Goal: Find specific page/section: Find specific page/section

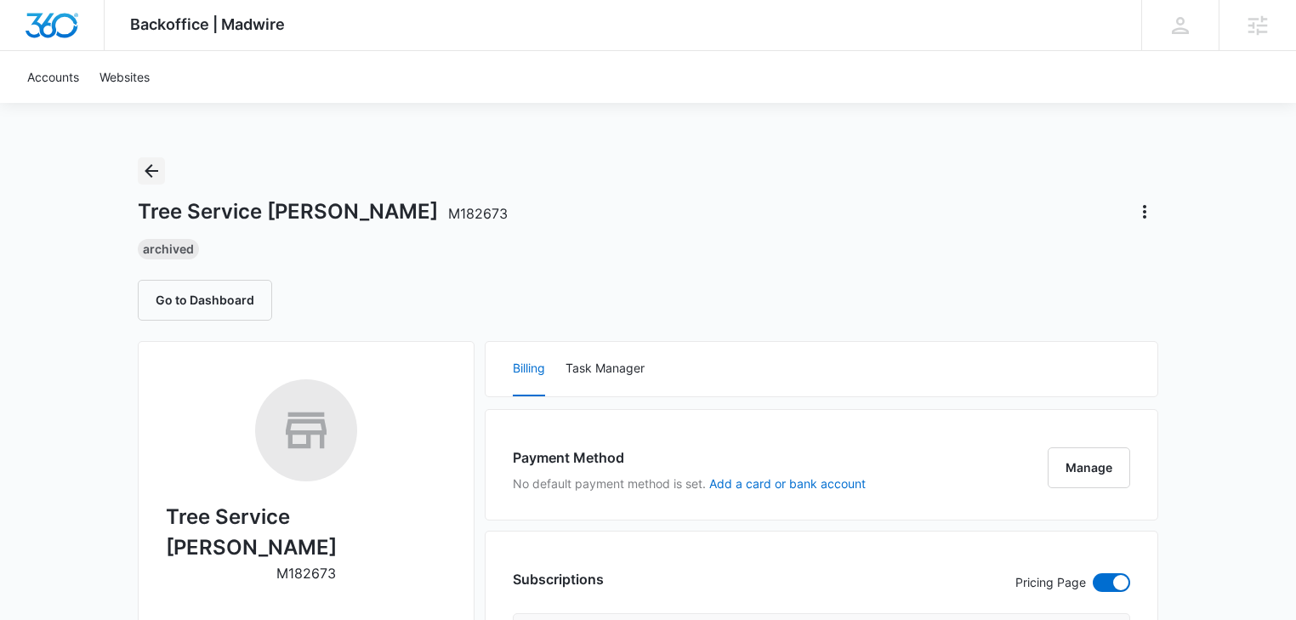
click at [153, 168] on icon "Back" at bounding box center [151, 171] width 20 height 20
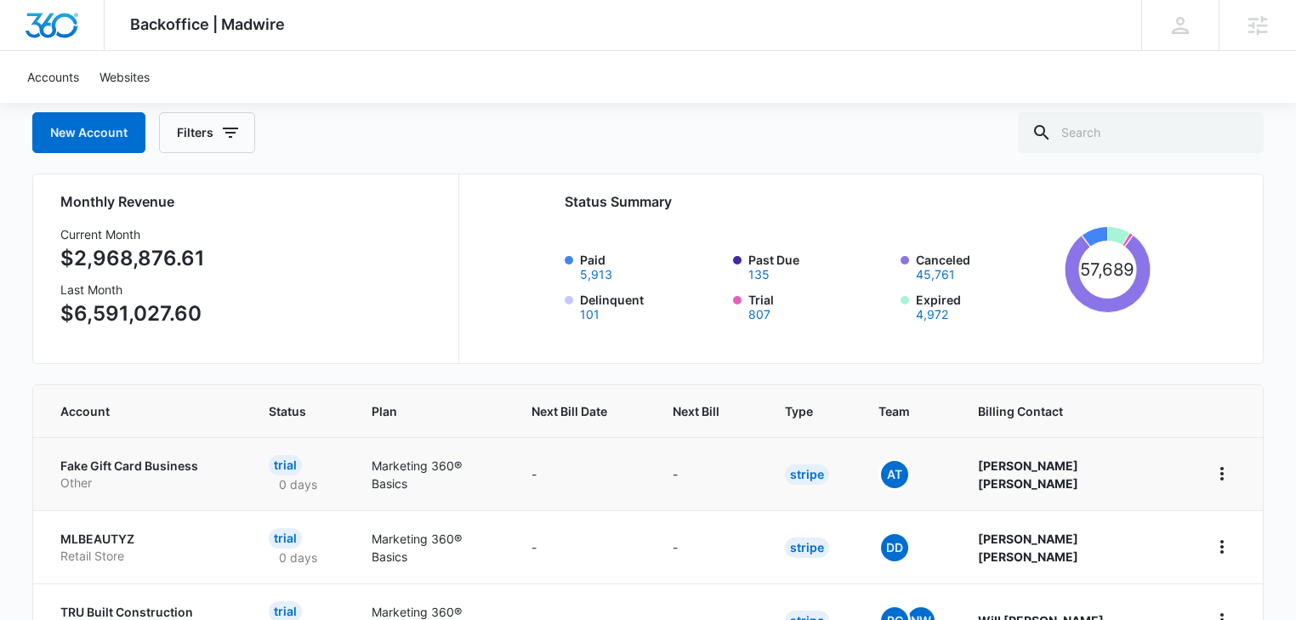
scroll to position [181, 0]
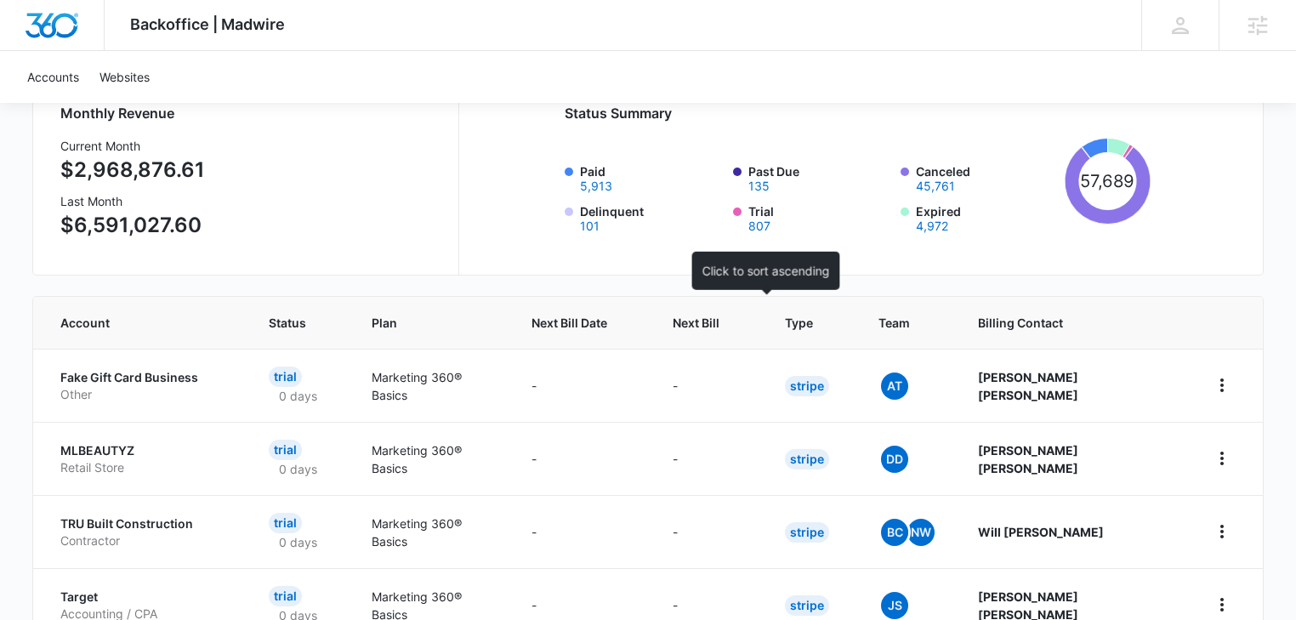
click at [720, 320] on span "Next Bill" at bounding box center [696, 323] width 47 height 18
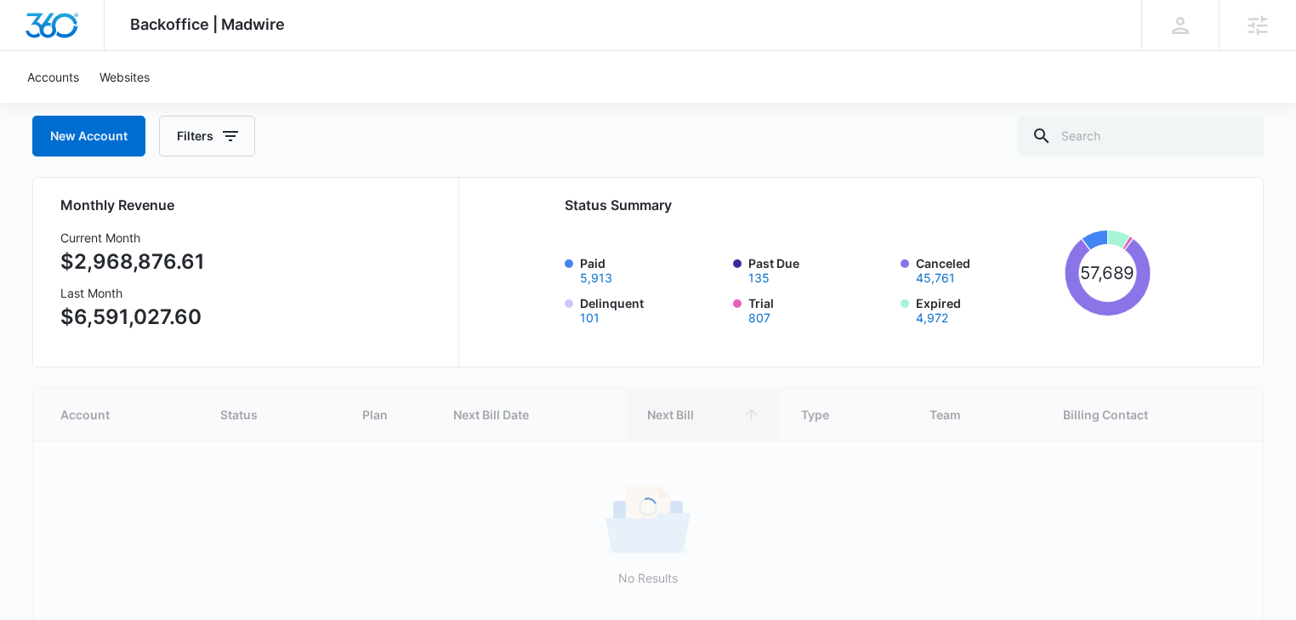
scroll to position [90, 0]
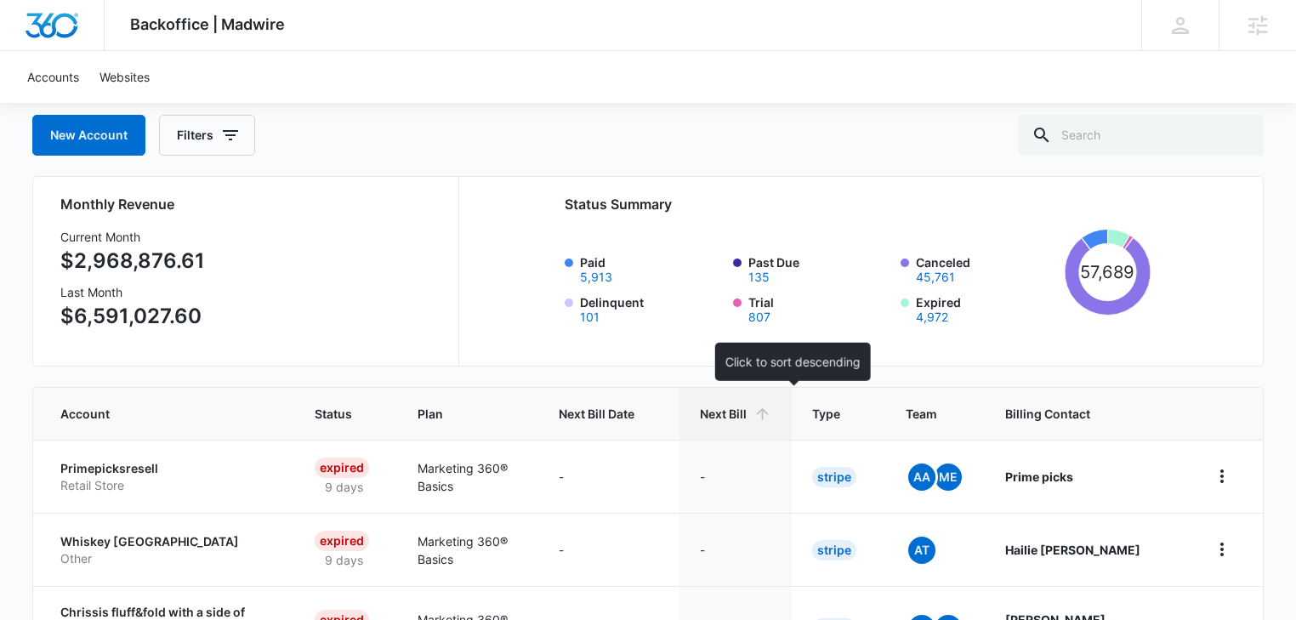
click at [747, 417] on span "Next Bill" at bounding box center [723, 414] width 47 height 18
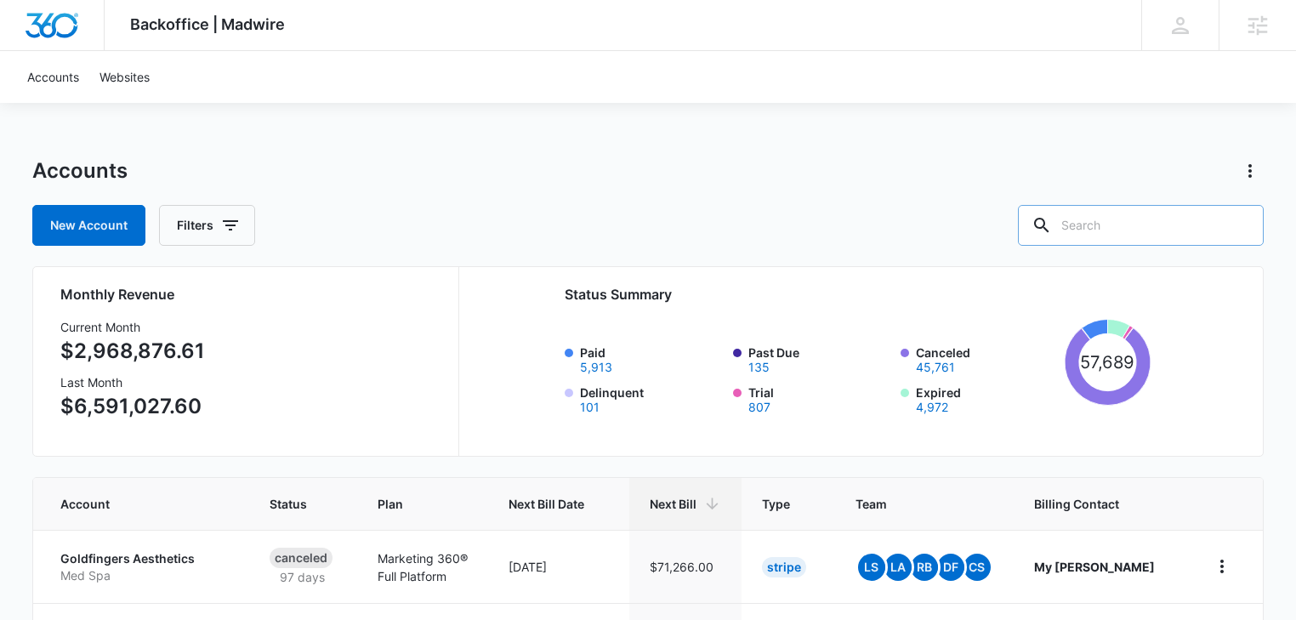
click at [1116, 225] on input "text" at bounding box center [1141, 225] width 246 height 41
type input "tree"
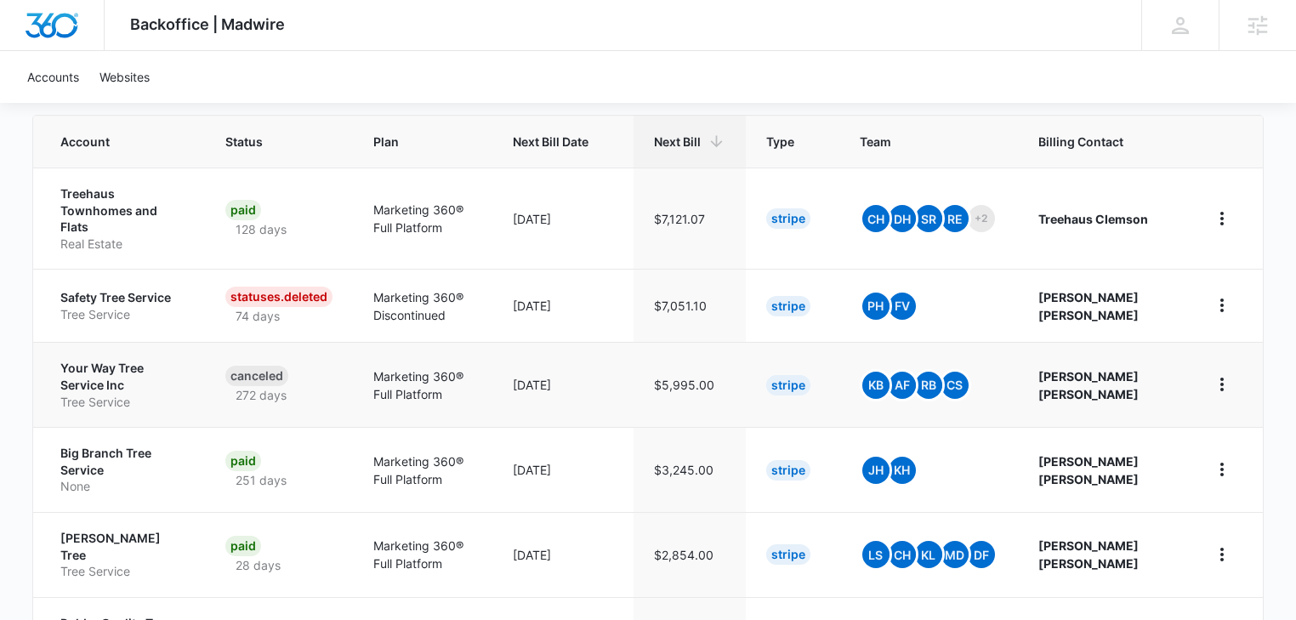
scroll to position [544, 0]
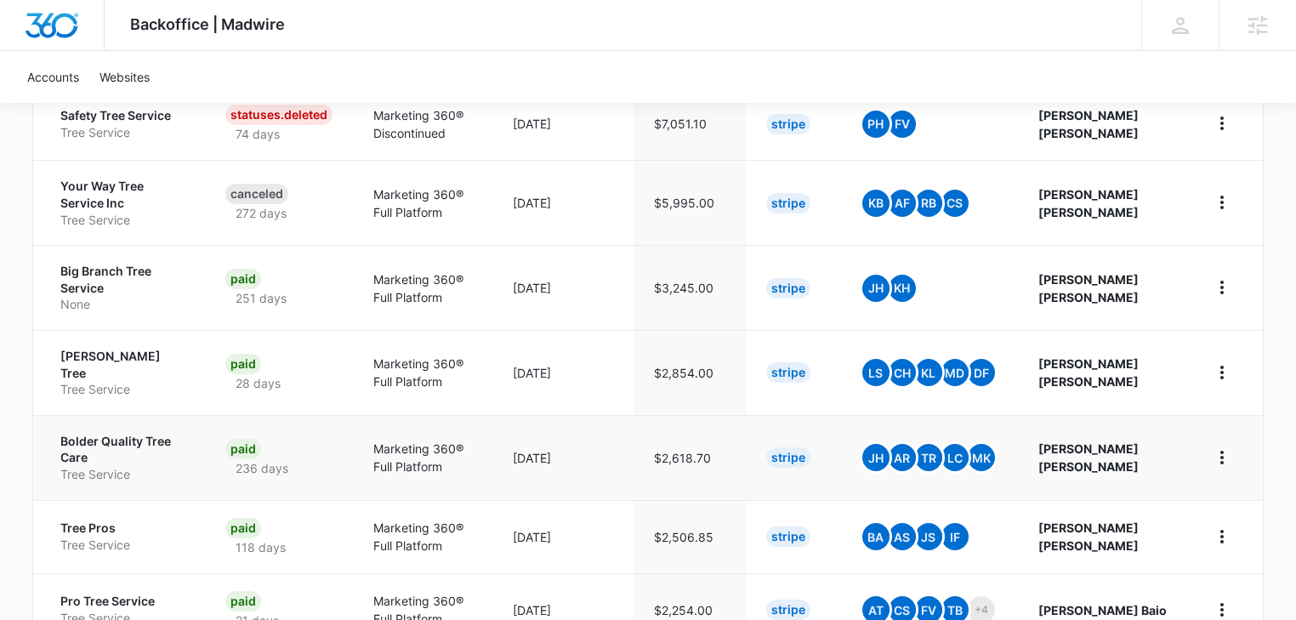
click at [107, 433] on p "Bolder Quality Tree Care" at bounding box center [122, 449] width 124 height 33
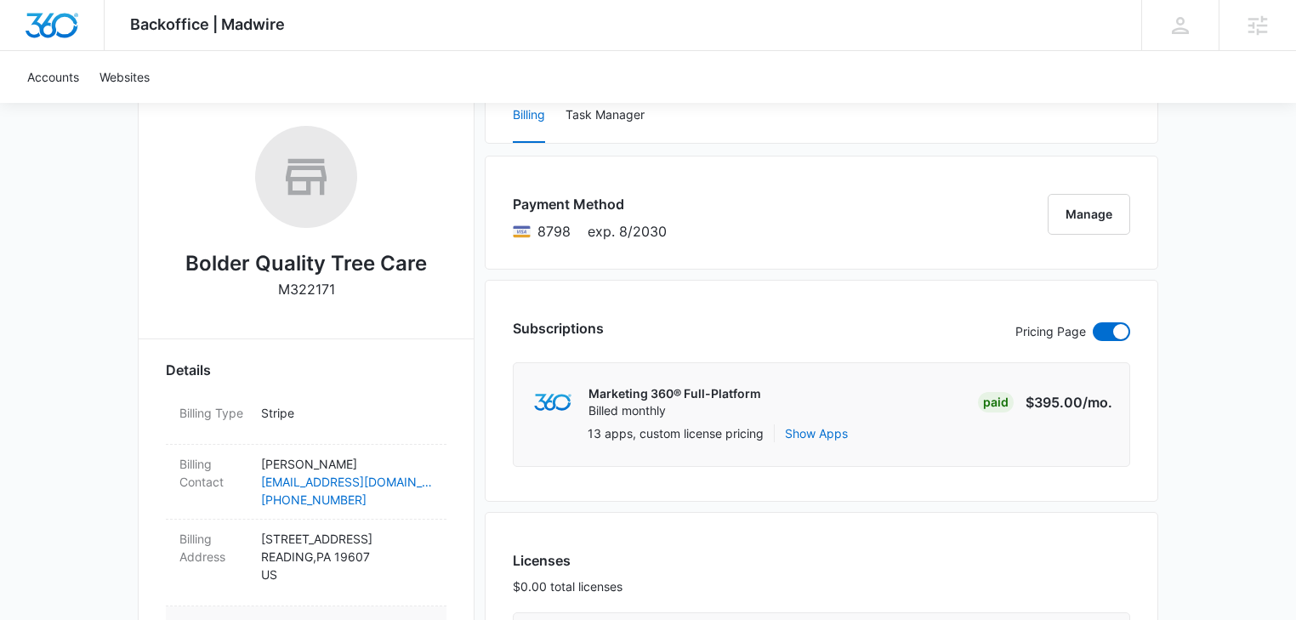
scroll to position [90, 0]
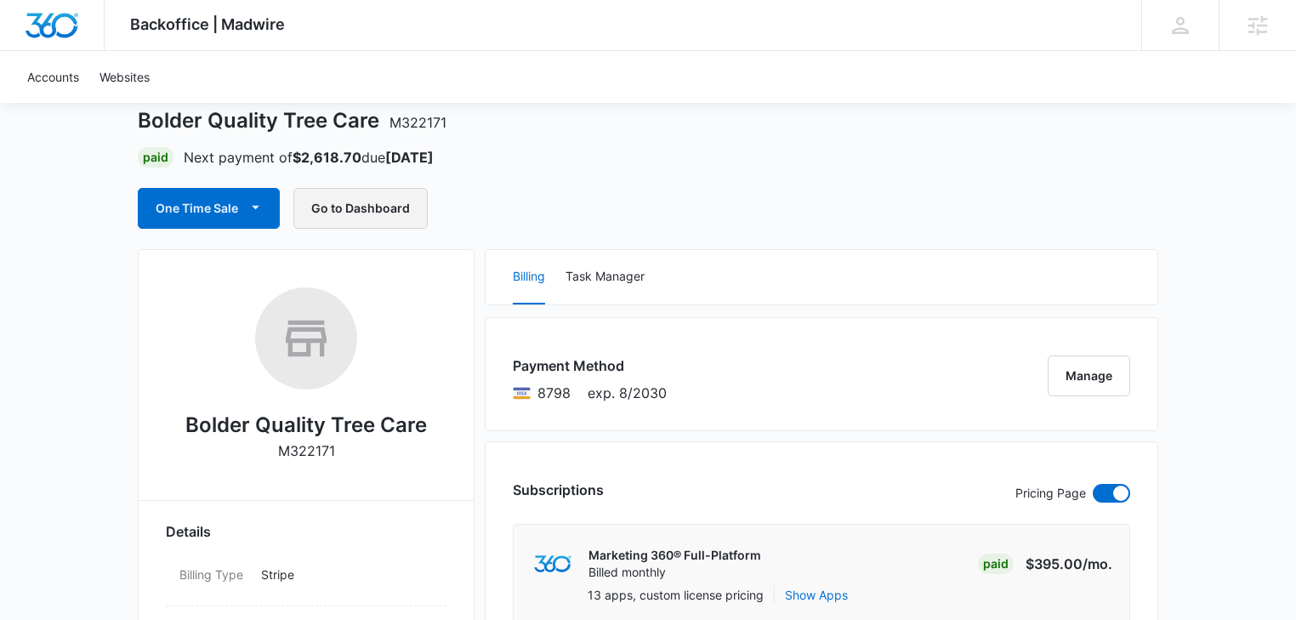
click at [352, 206] on button "Go to Dashboard" at bounding box center [360, 208] width 134 height 41
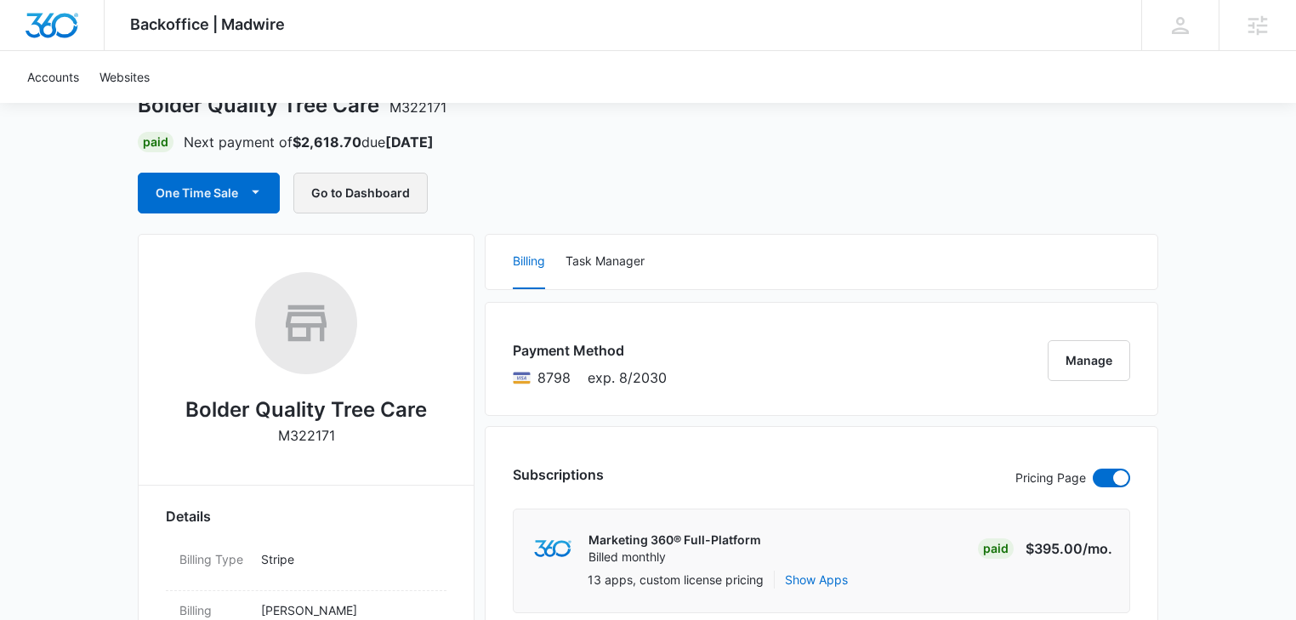
scroll to position [0, 0]
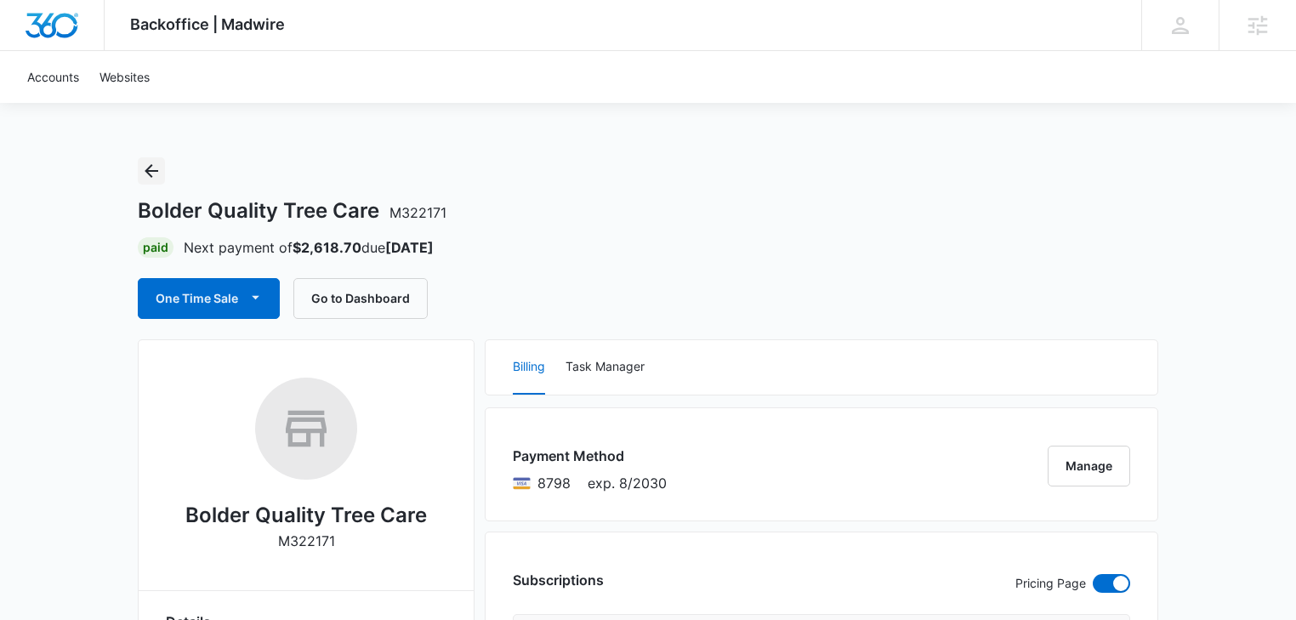
click at [153, 174] on icon "Back" at bounding box center [151, 171] width 20 height 20
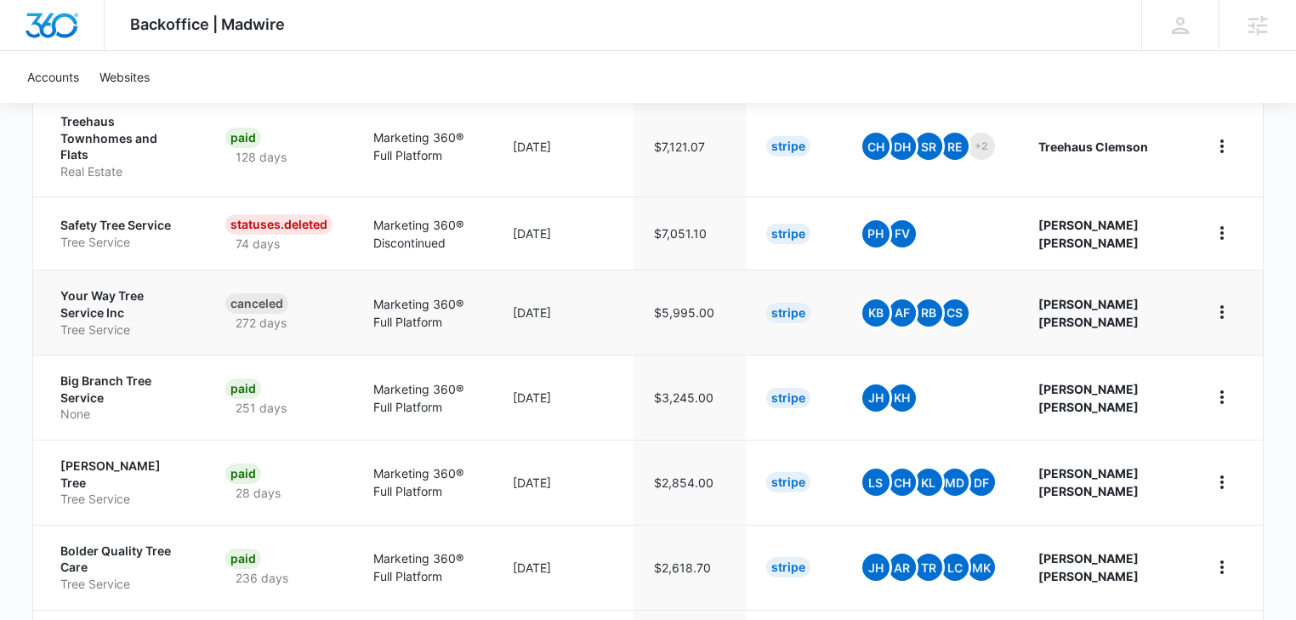
scroll to position [544, 0]
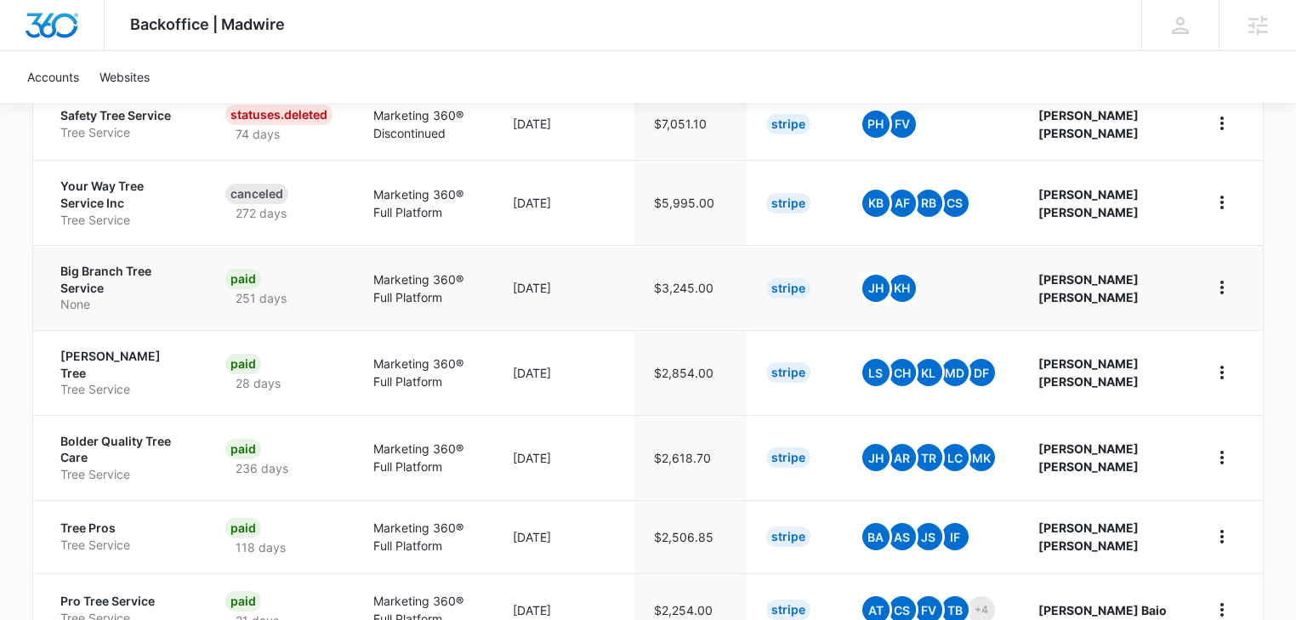
click at [93, 265] on p "Big Branch Tree Service" at bounding box center [122, 279] width 124 height 33
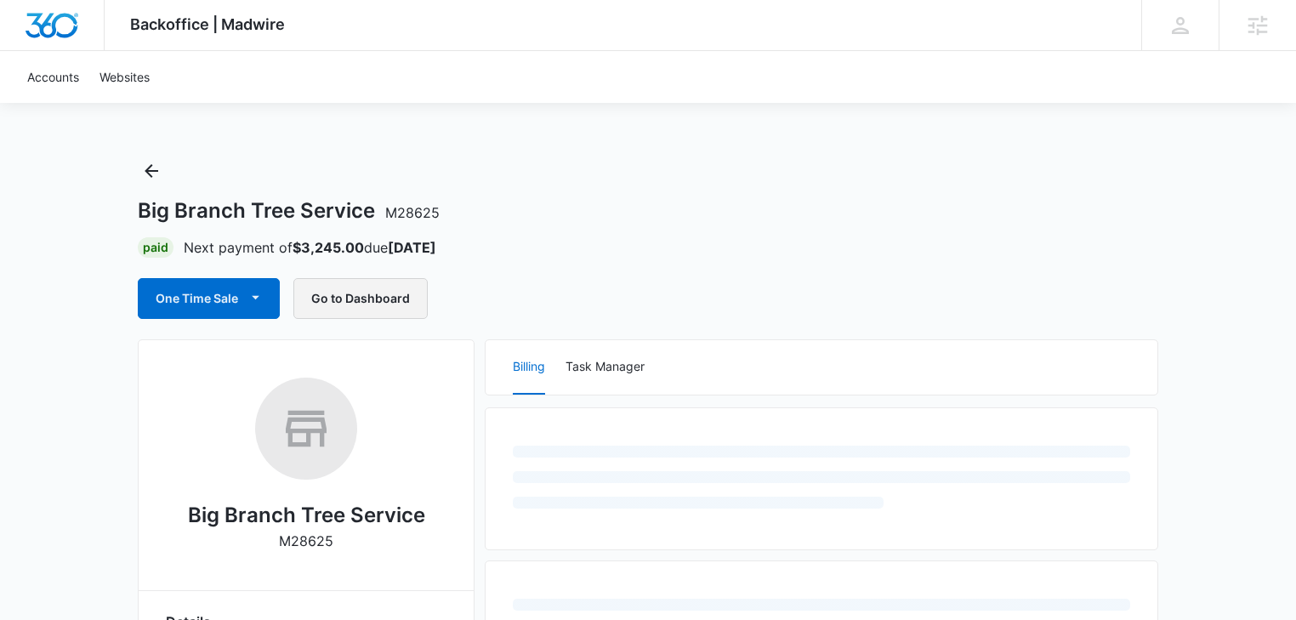
click at [350, 303] on link "Go to Dashboard" at bounding box center [360, 298] width 134 height 41
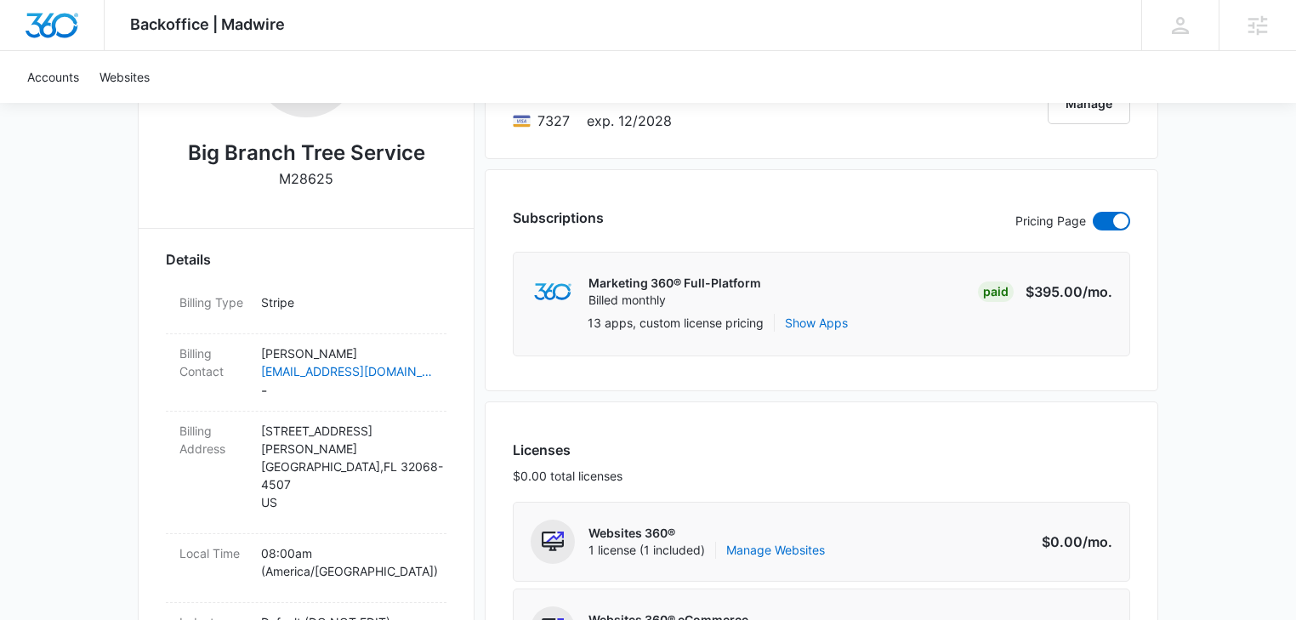
scroll to position [90, 0]
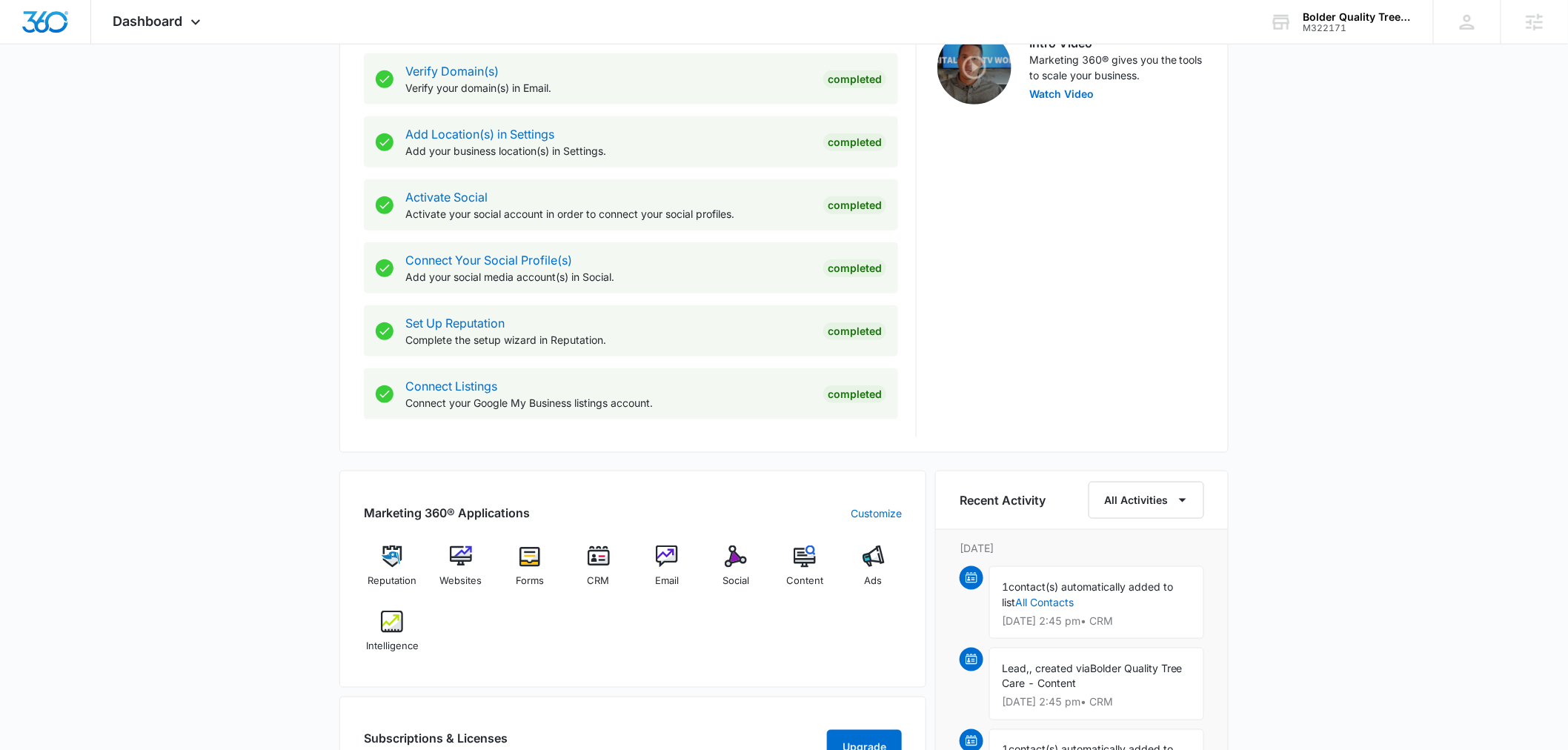
scroll to position [658, 0]
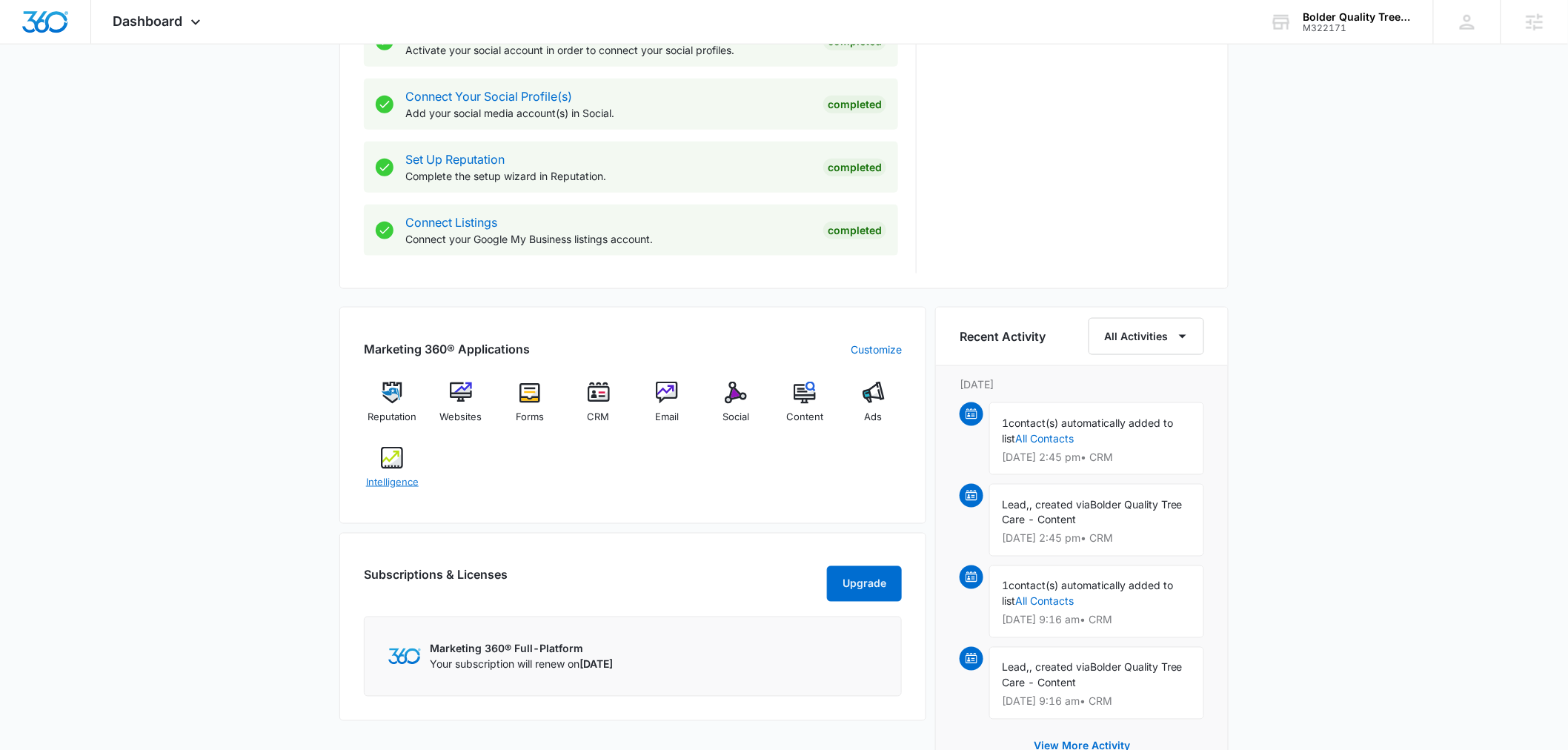
click at [398, 482] on span "Intelligence" at bounding box center [392, 482] width 52 height 15
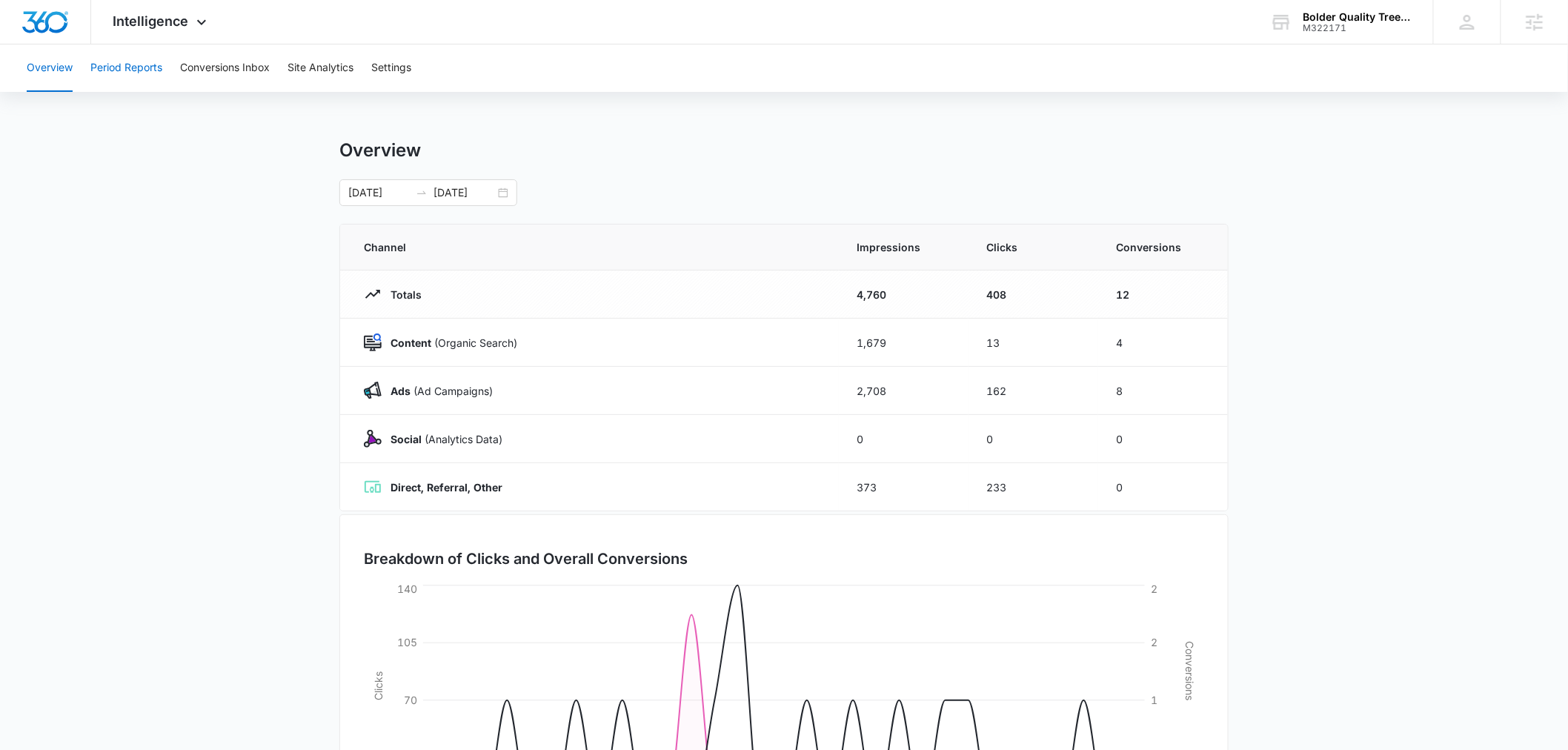
click at [145, 67] on button "Period Reports" at bounding box center [126, 68] width 72 height 47
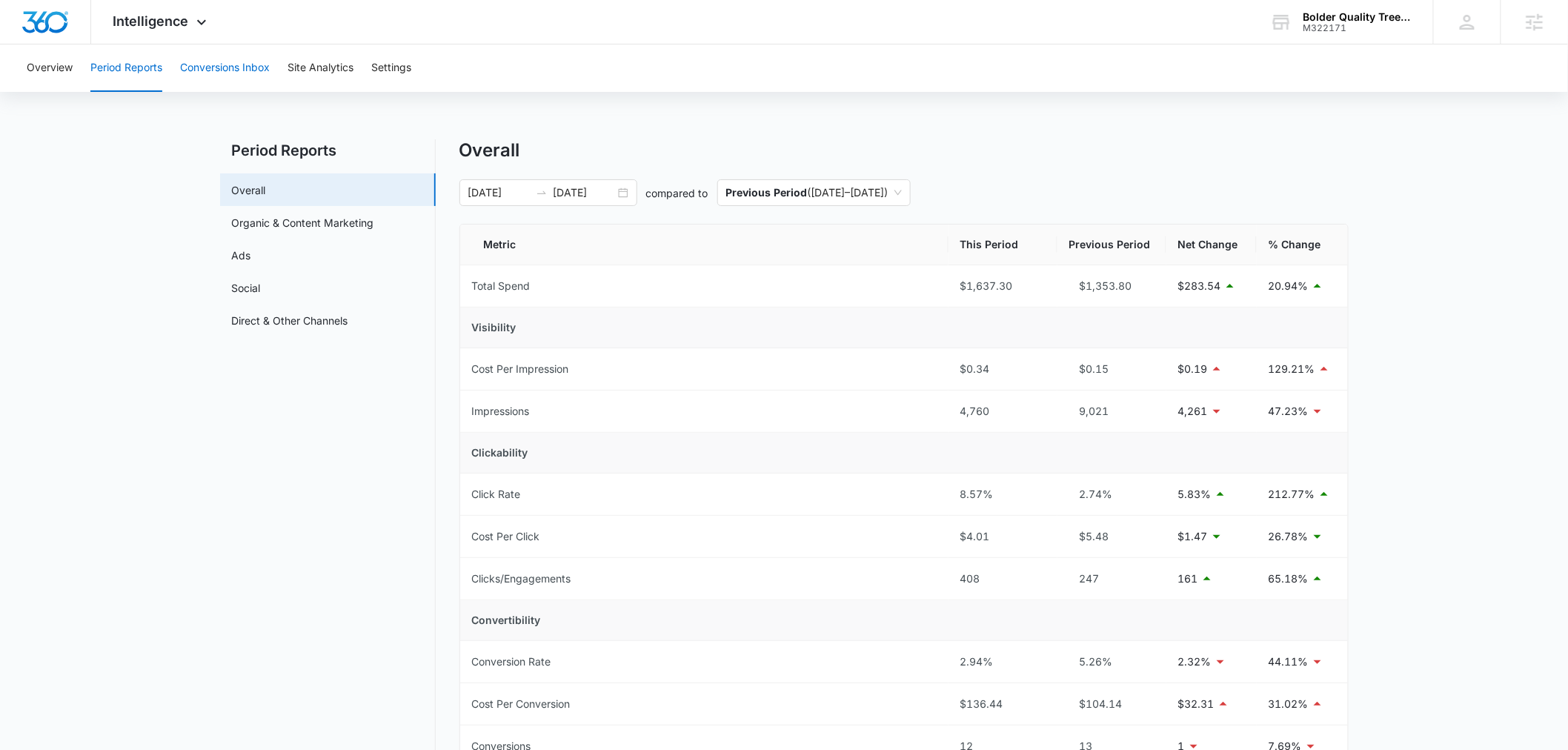
click at [235, 68] on button "Conversions Inbox" at bounding box center [225, 68] width 90 height 47
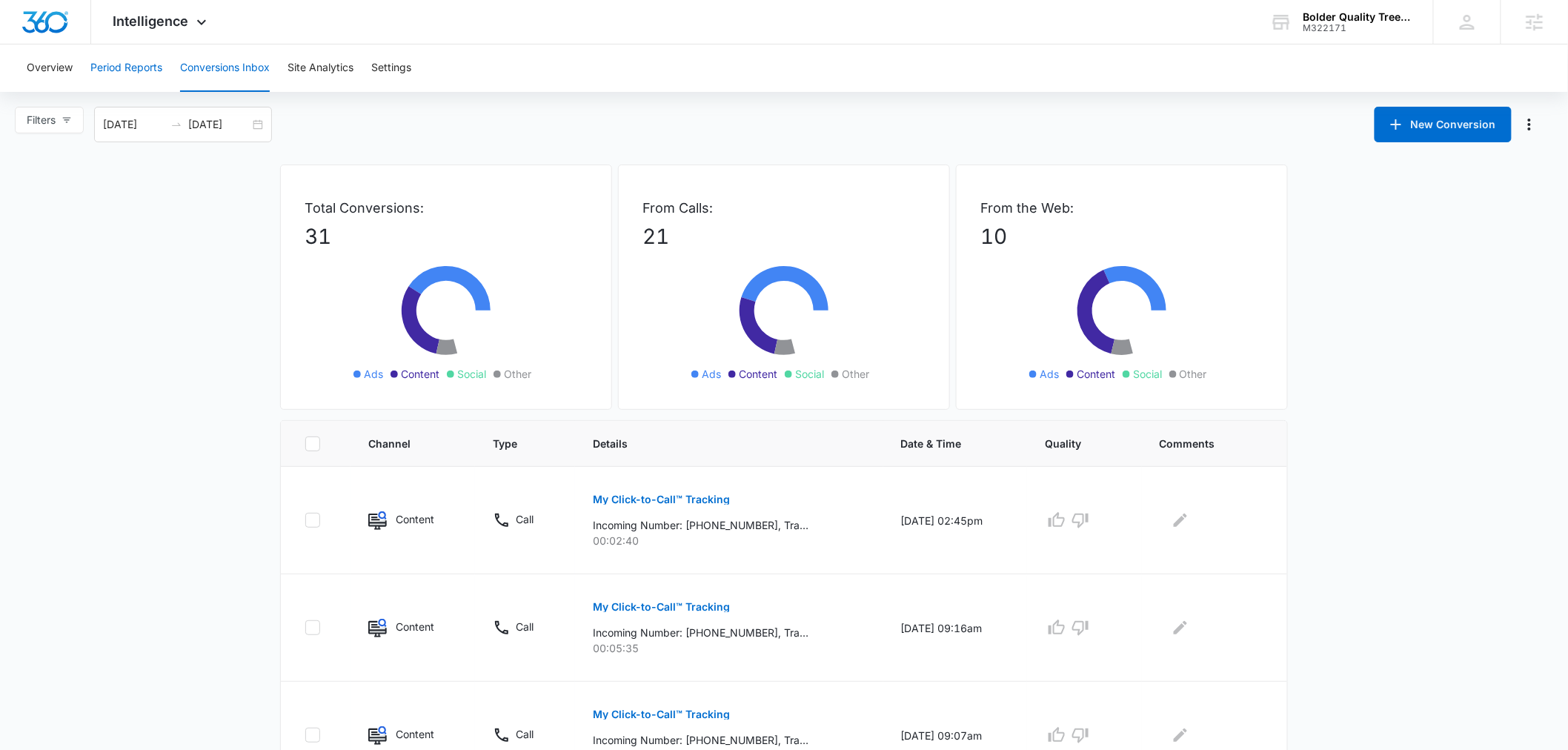
click at [125, 67] on button "Period Reports" at bounding box center [126, 68] width 72 height 47
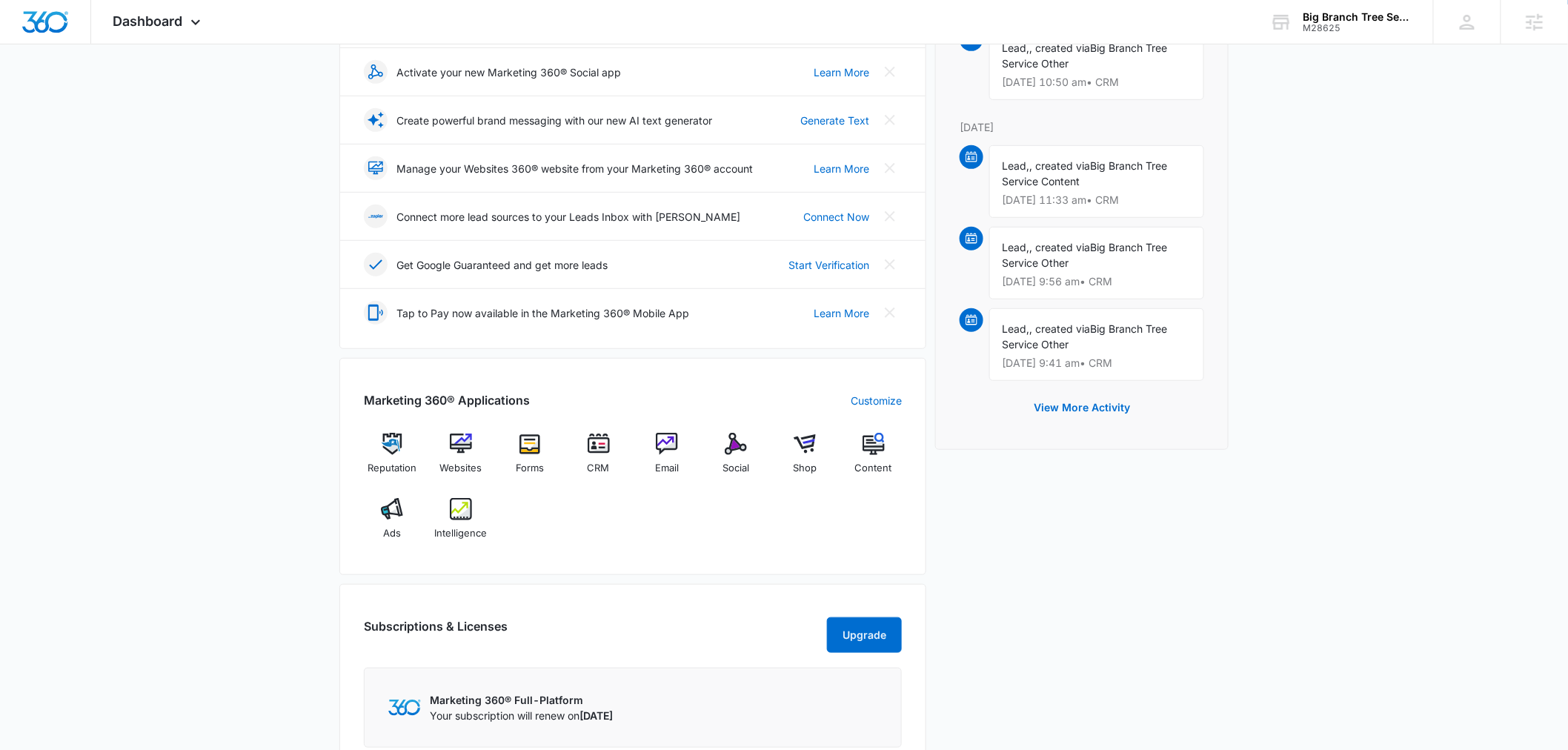
scroll to position [549, 0]
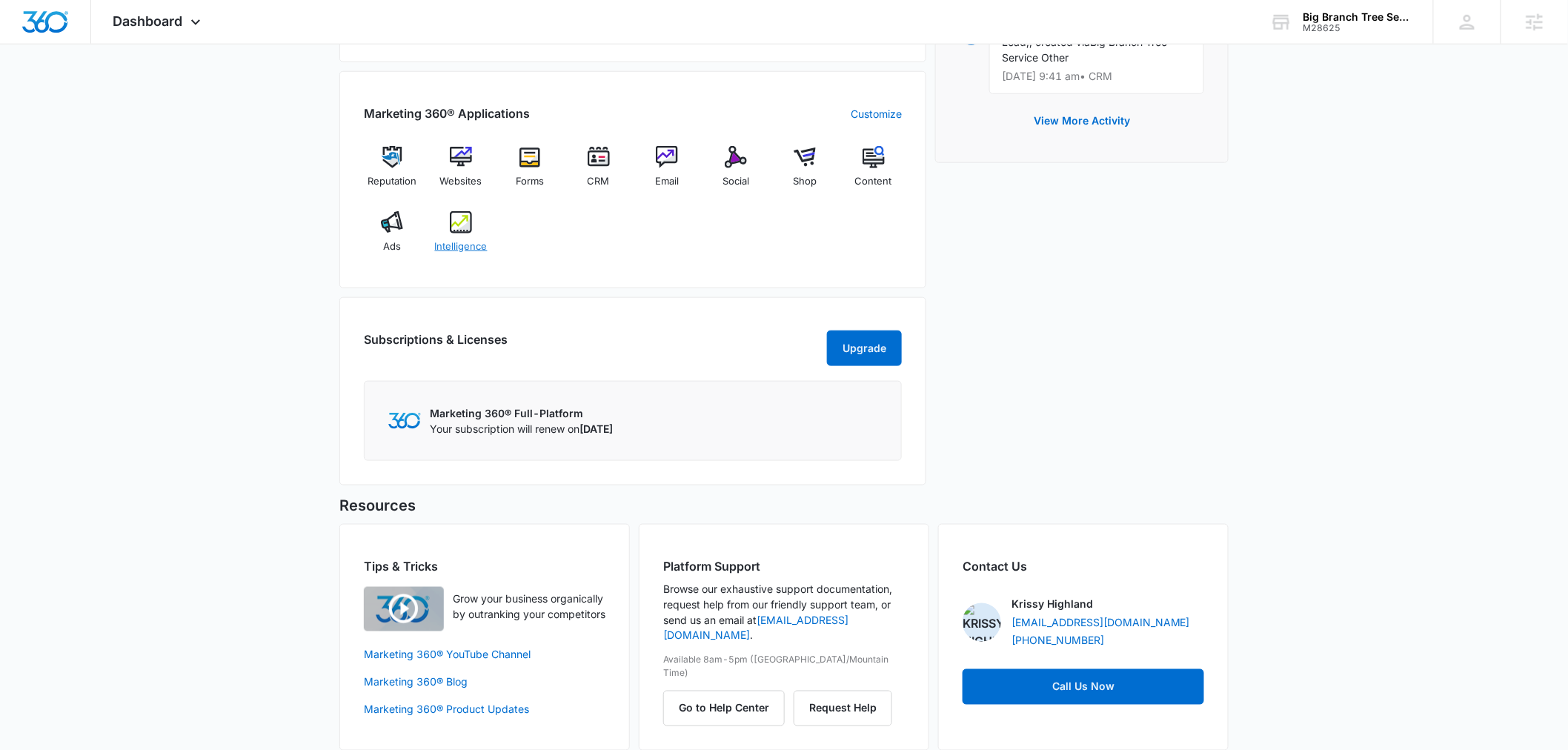
click at [468, 251] on span "Intelligence" at bounding box center [461, 247] width 52 height 15
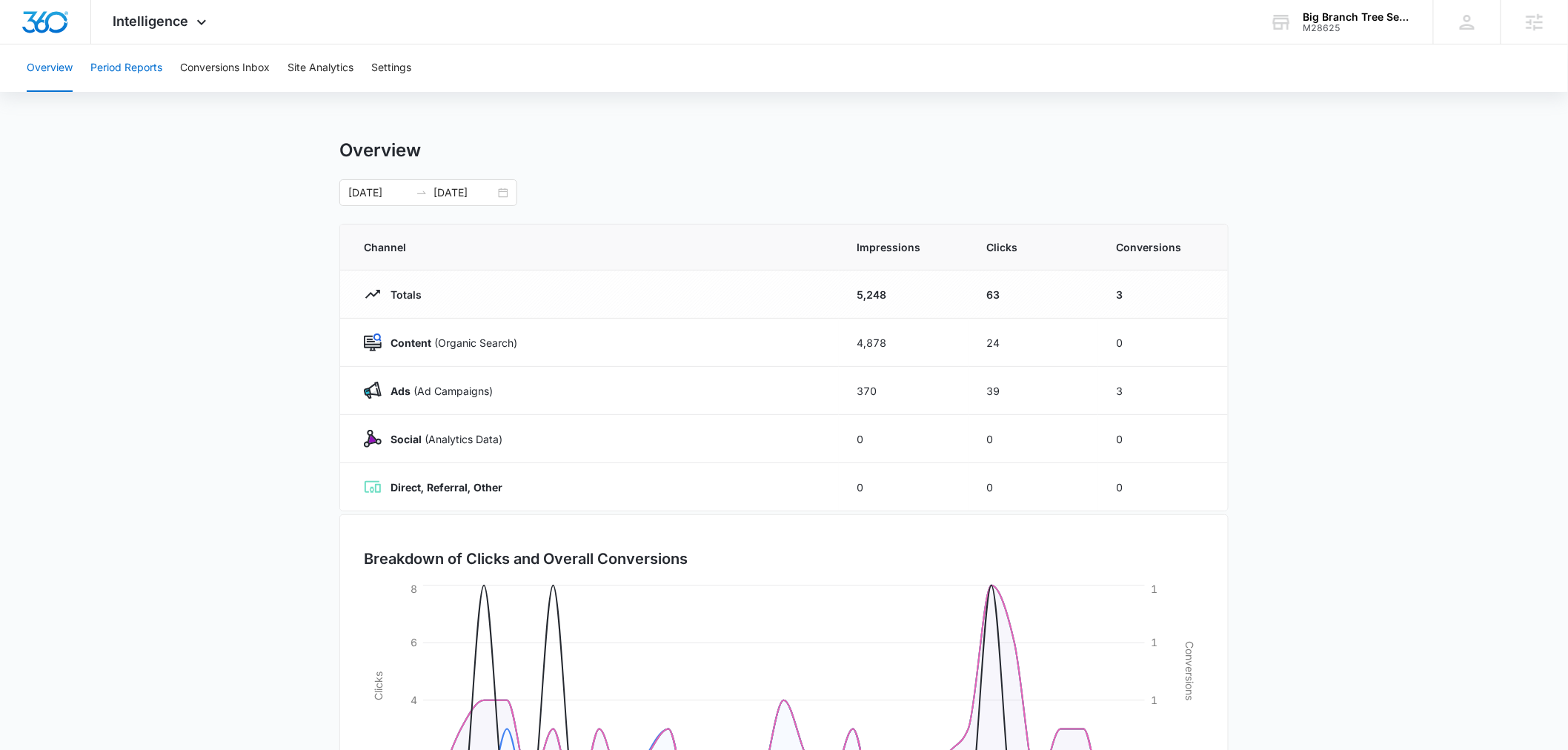
click at [126, 67] on button "Period Reports" at bounding box center [126, 68] width 72 height 47
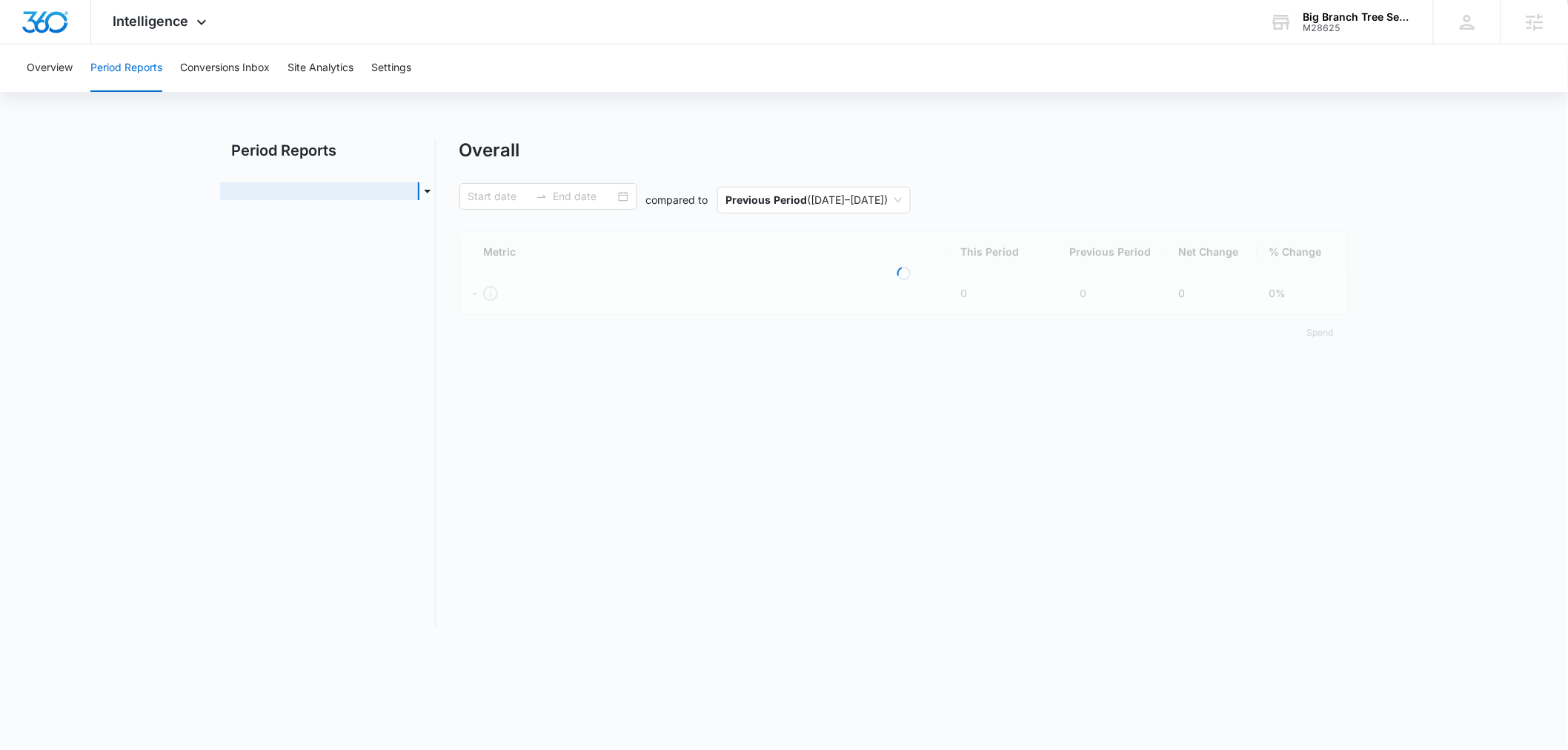
type input "09/14/2025"
type input "10/14/2025"
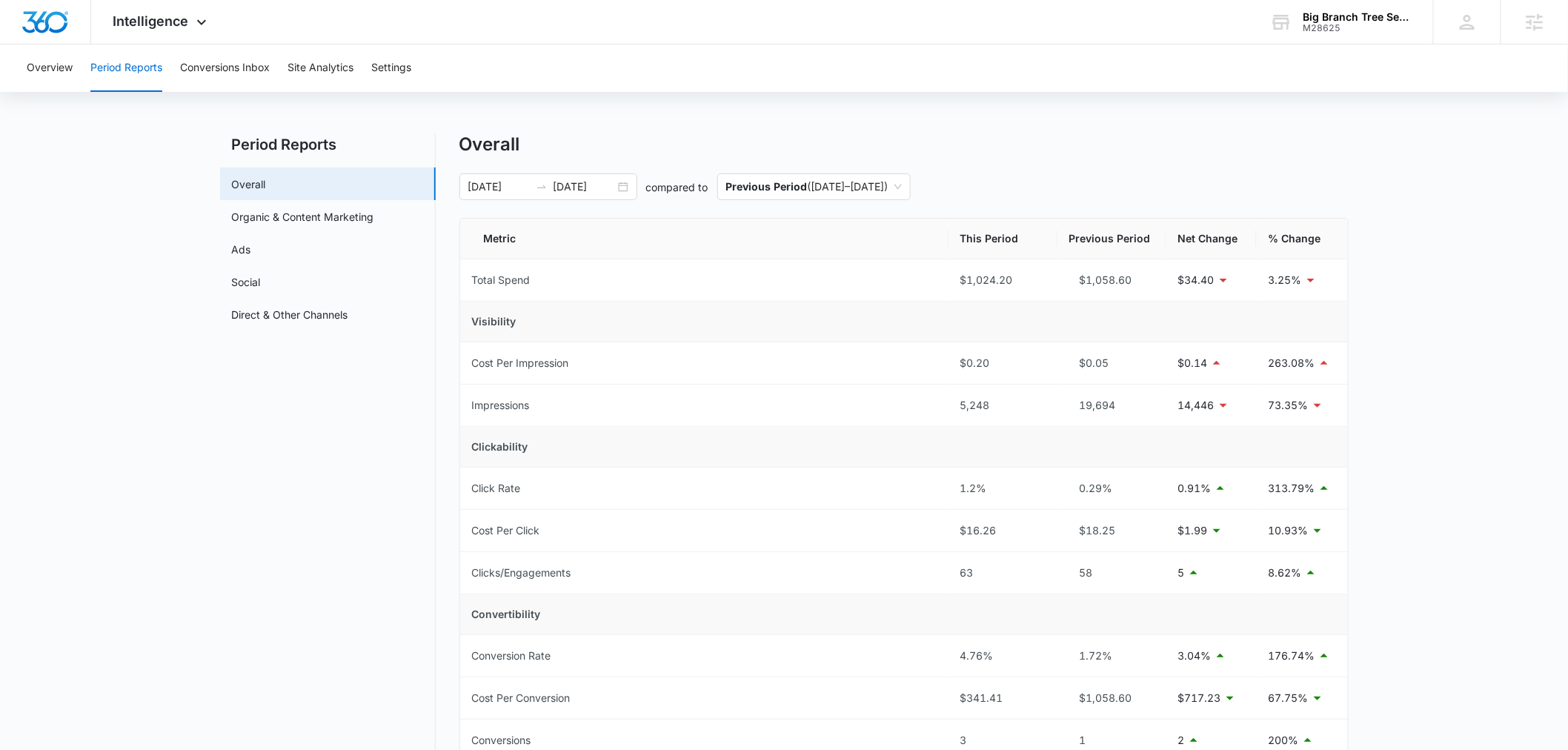
scroll to position [109, 0]
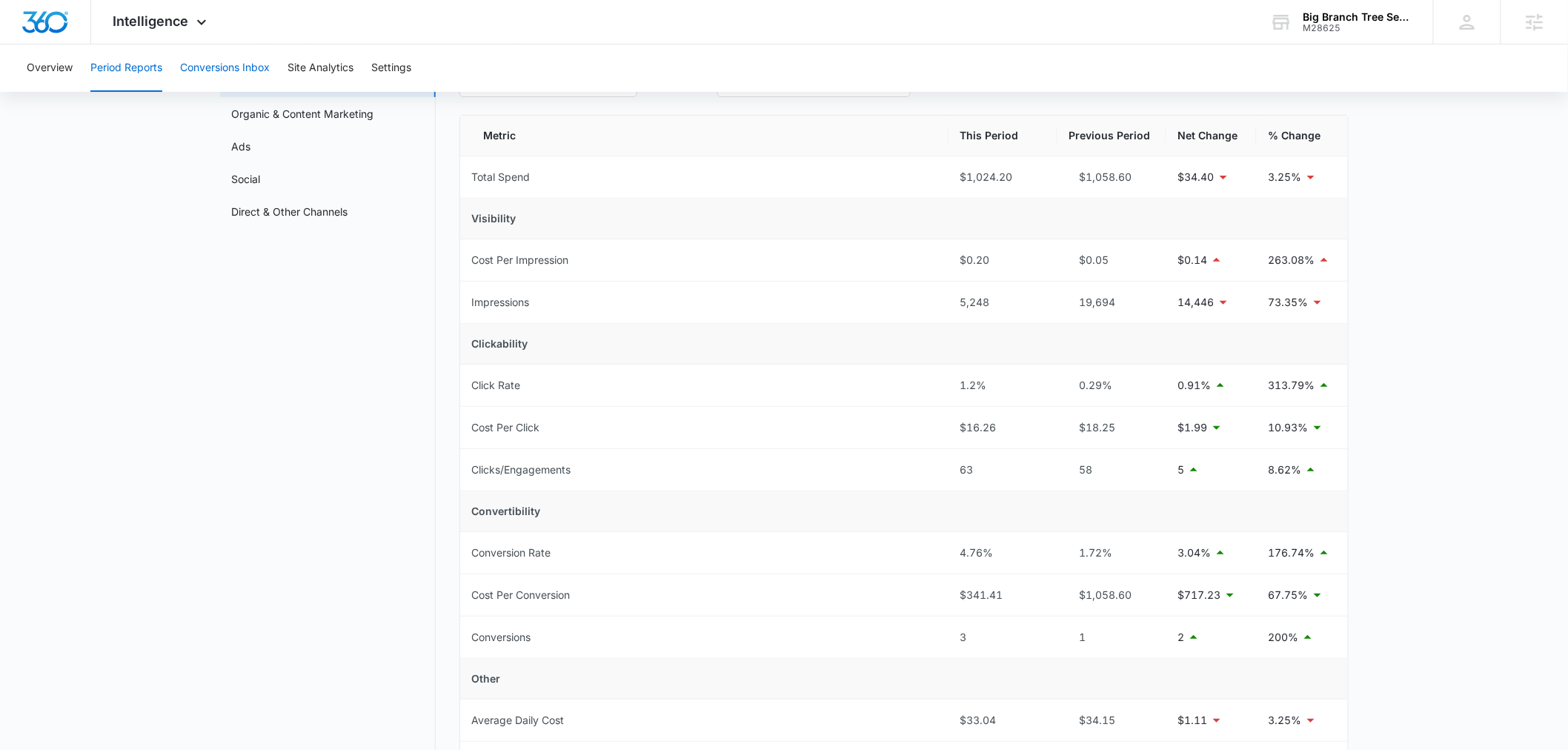
click at [231, 74] on button "Conversions Inbox" at bounding box center [225, 68] width 90 height 47
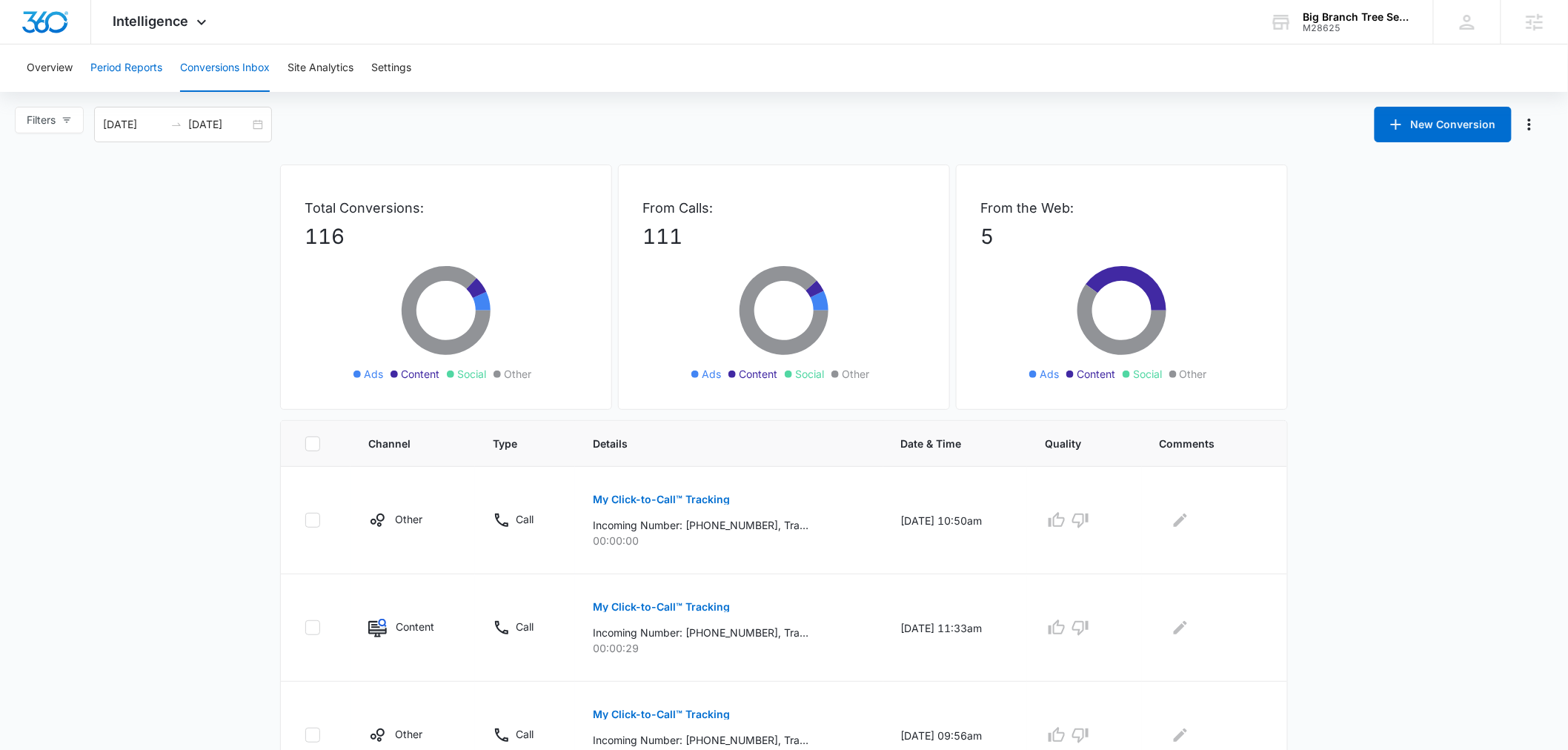
click at [105, 67] on button "Period Reports" at bounding box center [126, 68] width 72 height 47
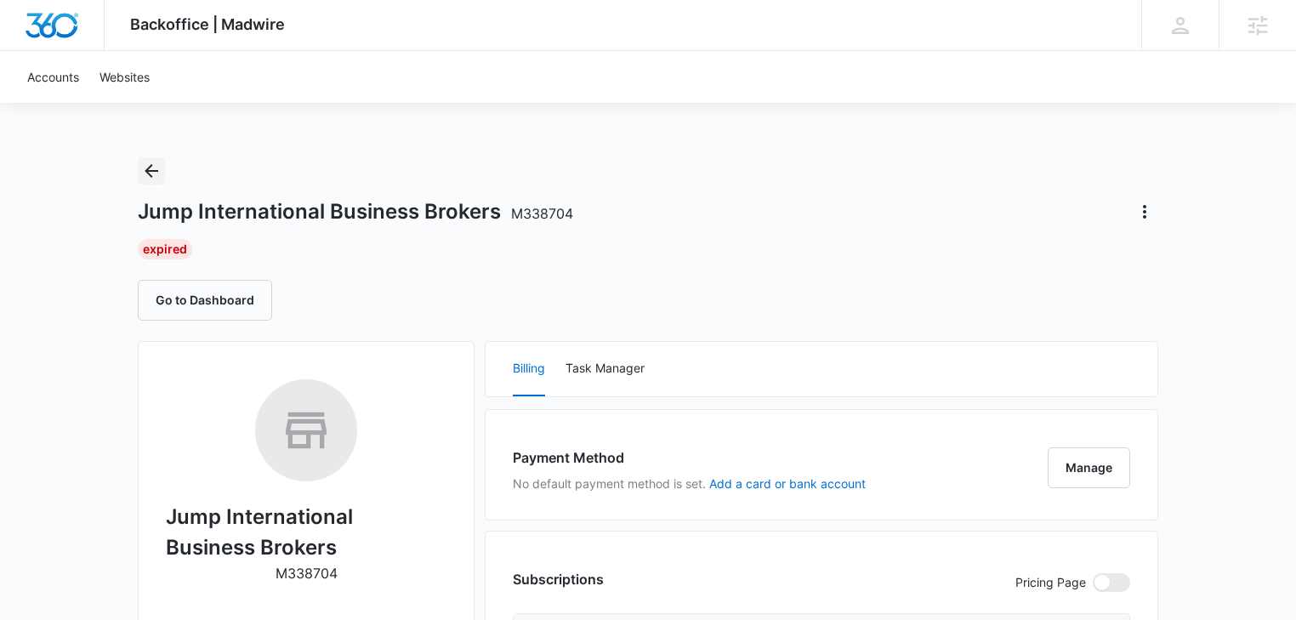
click at [153, 170] on icon "Back" at bounding box center [152, 171] width 14 height 14
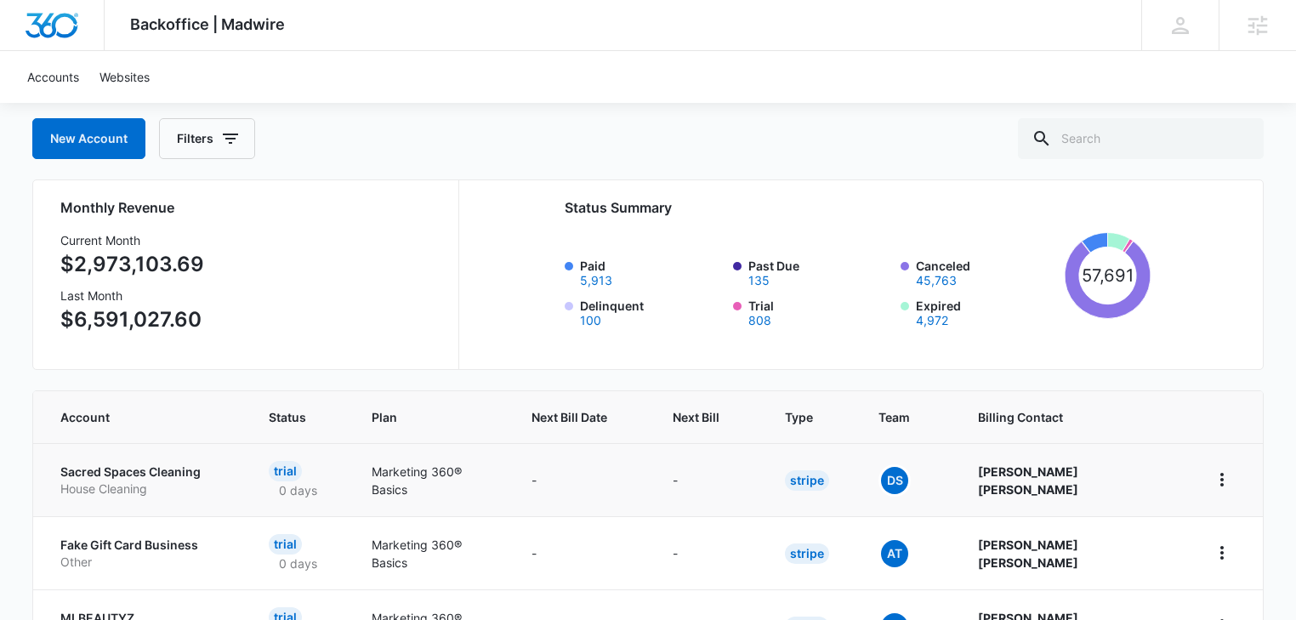
scroll to position [181, 0]
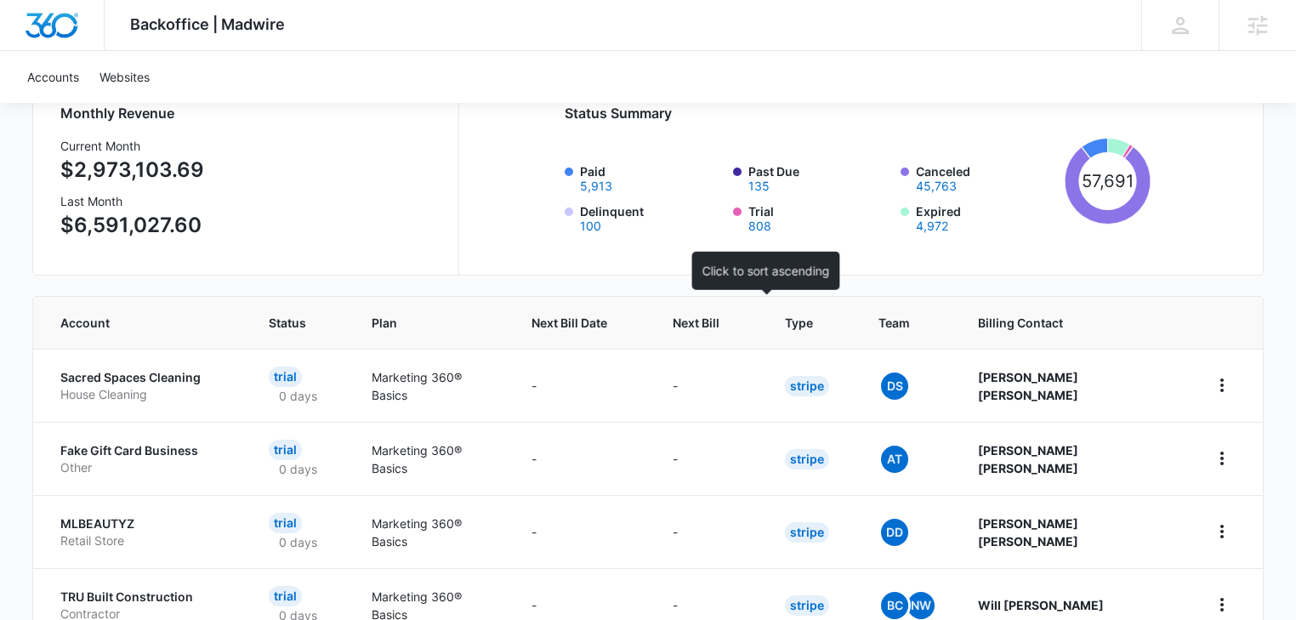
click at [720, 319] on span "Next Bill" at bounding box center [696, 323] width 47 height 18
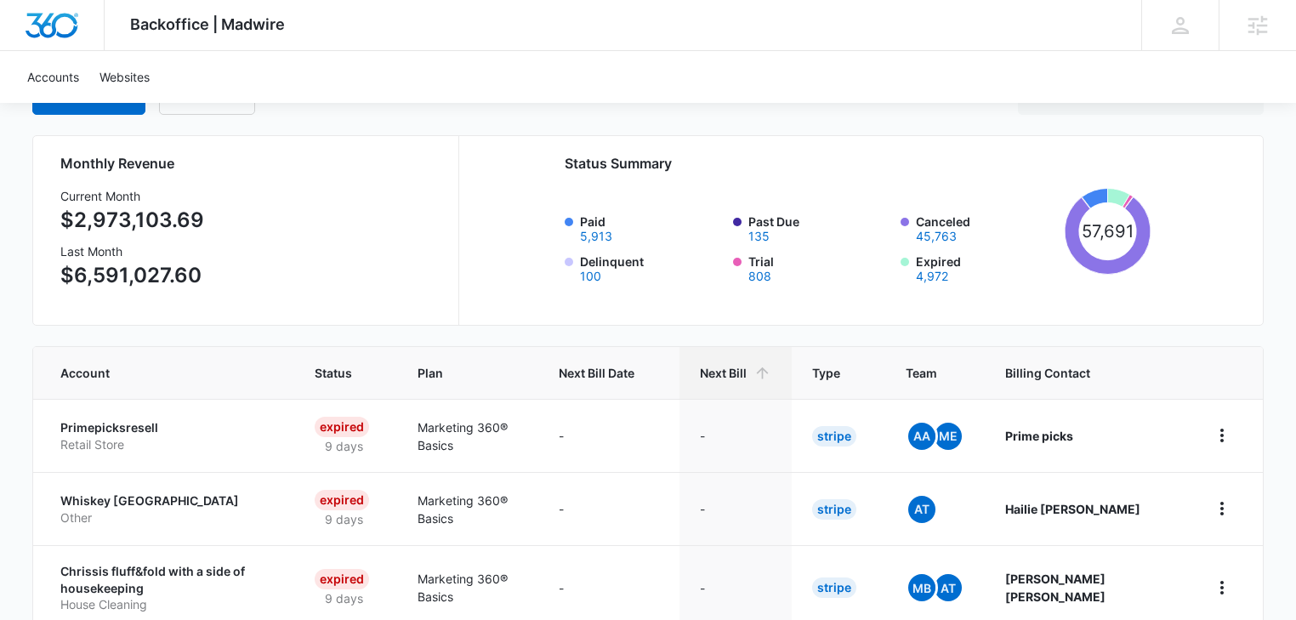
scroll to position [90, 0]
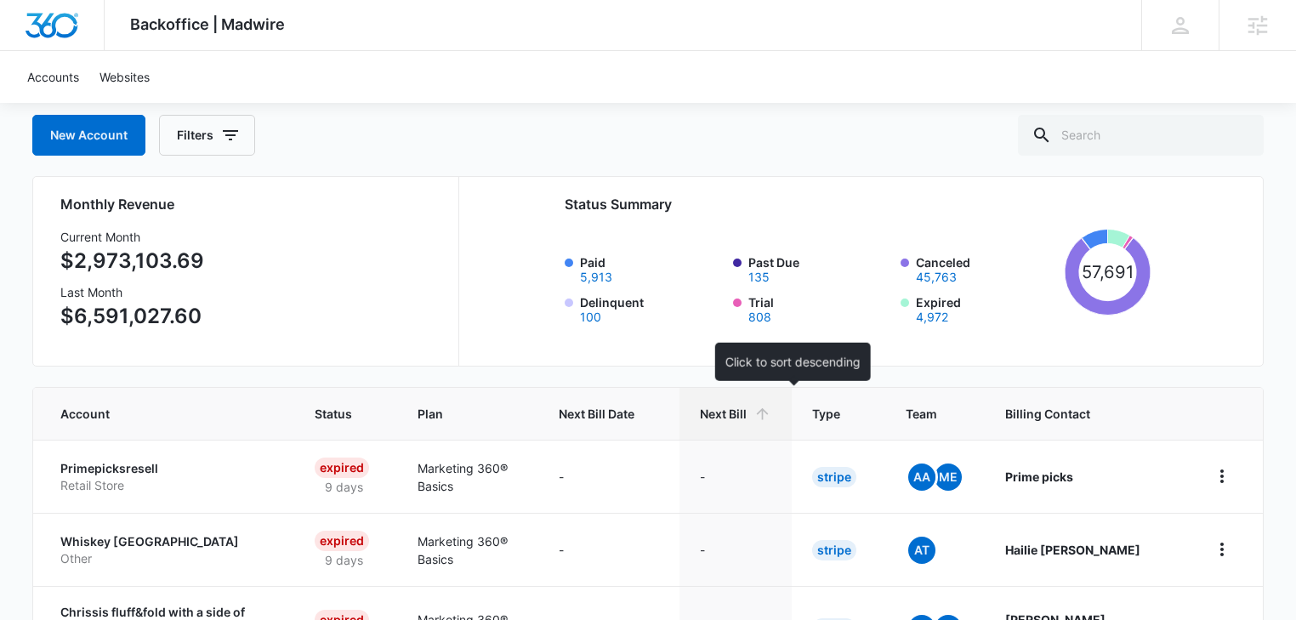
click at [747, 411] on span "Next Bill" at bounding box center [723, 414] width 47 height 18
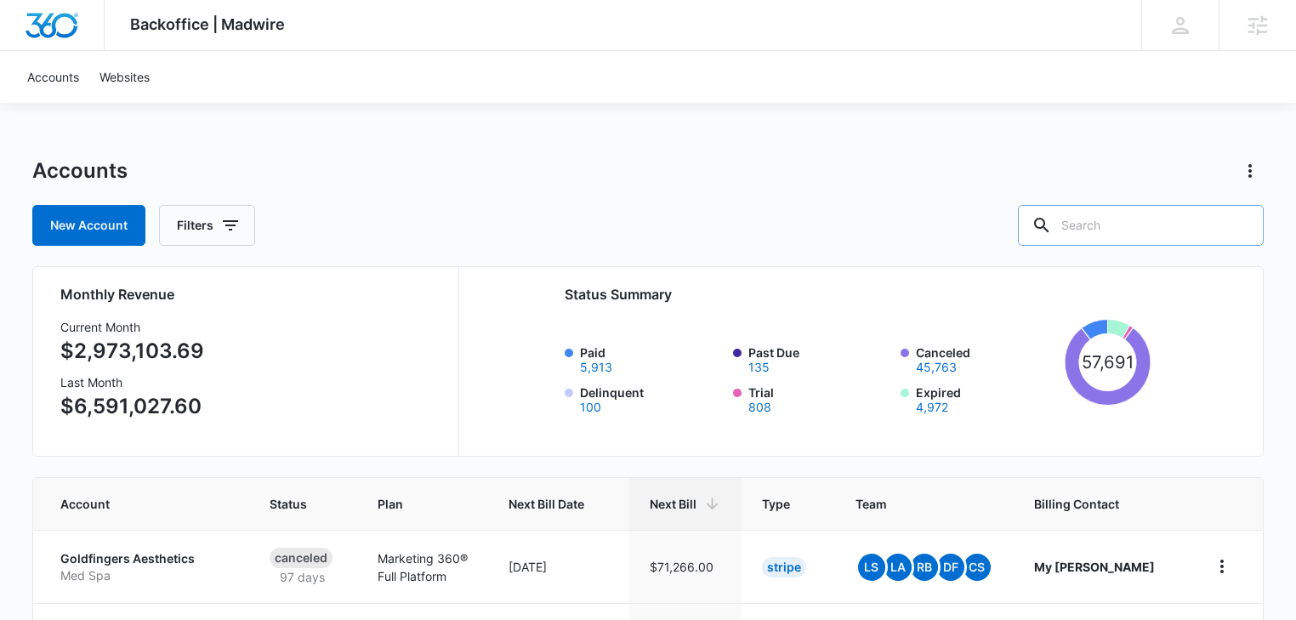
click at [1138, 219] on input "text" at bounding box center [1141, 225] width 246 height 41
type input "broker"
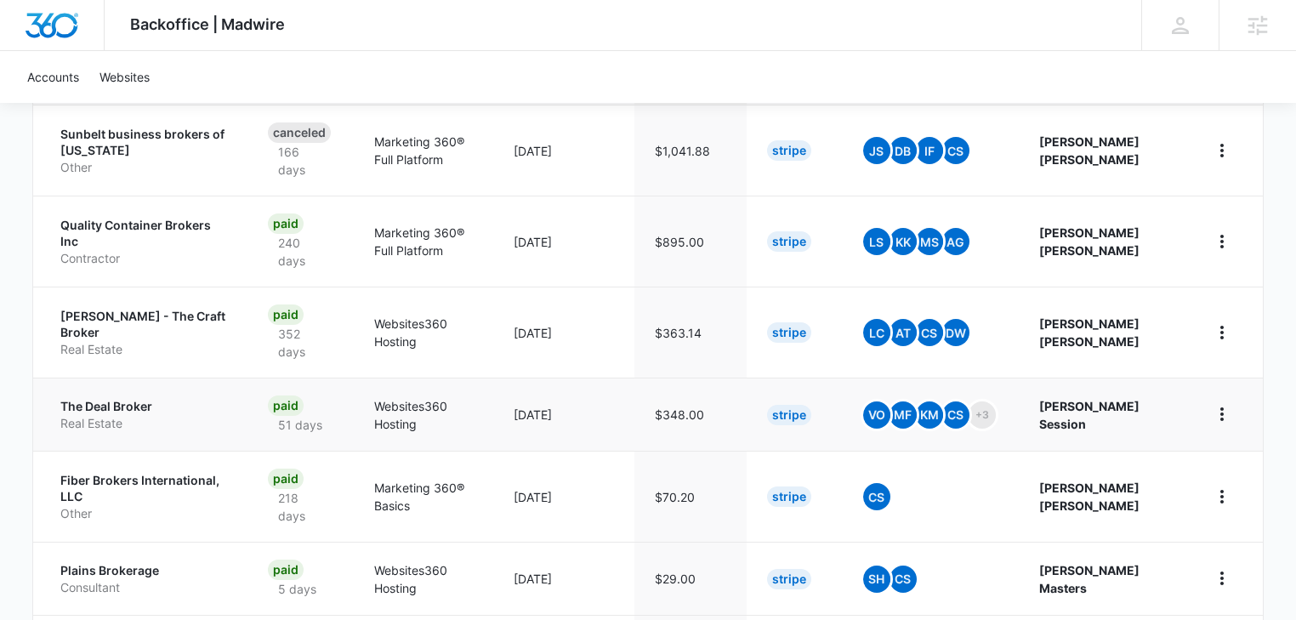
scroll to position [453, 0]
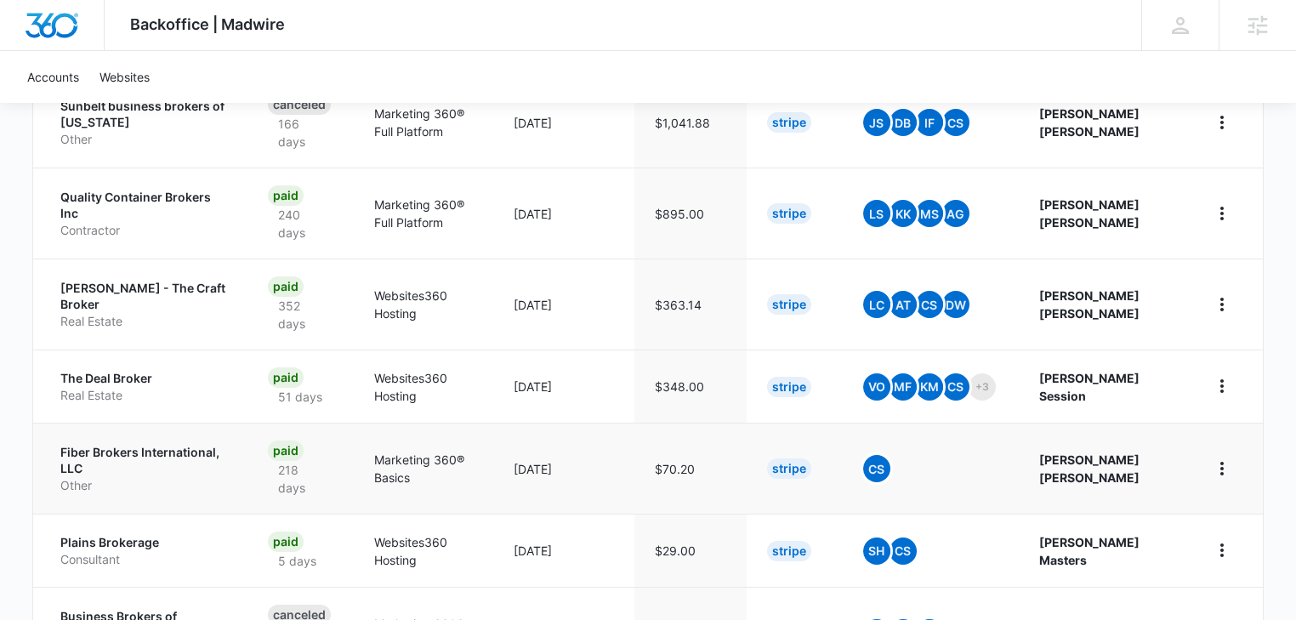
click at [127, 461] on p "Fiber Brokers International, LLC" at bounding box center [143, 460] width 167 height 33
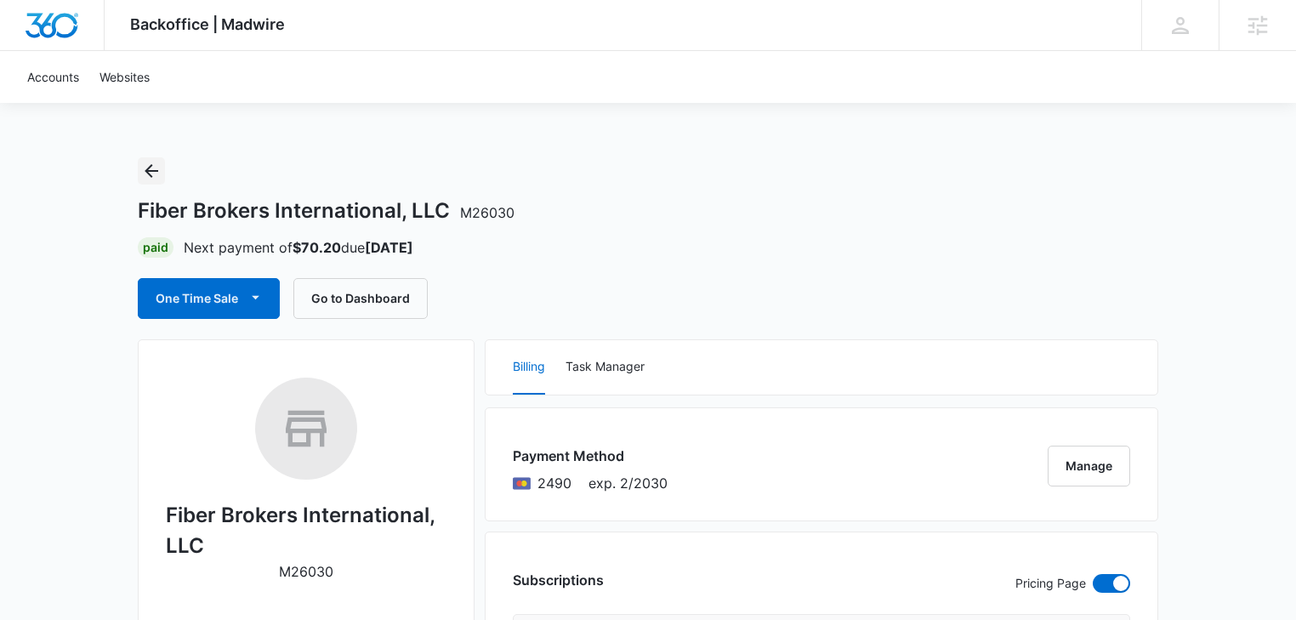
click at [157, 172] on icon "Back" at bounding box center [151, 171] width 20 height 20
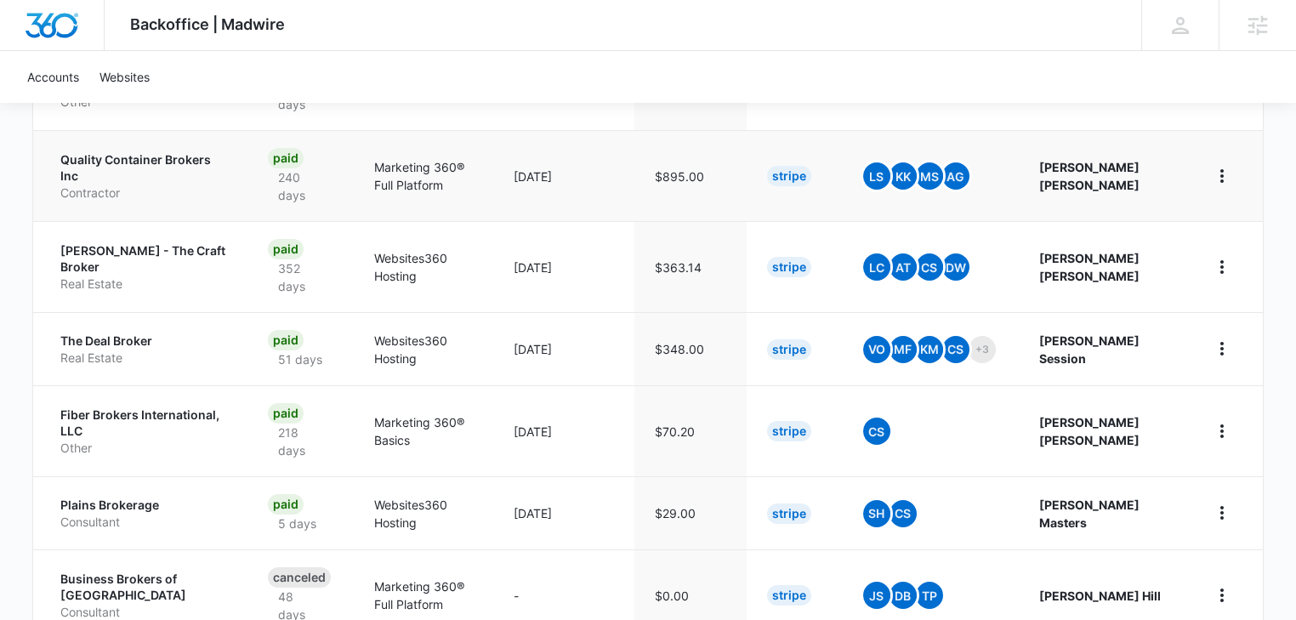
scroll to position [726, 0]
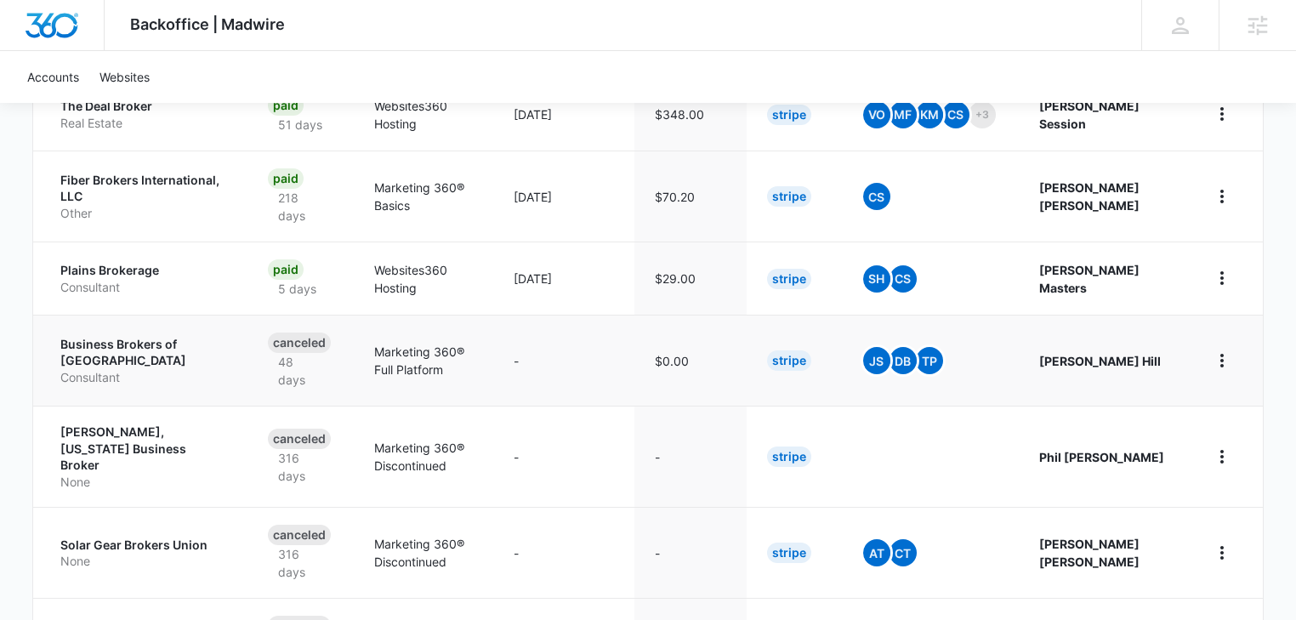
click at [119, 369] on p "Consultant" at bounding box center [143, 377] width 167 height 17
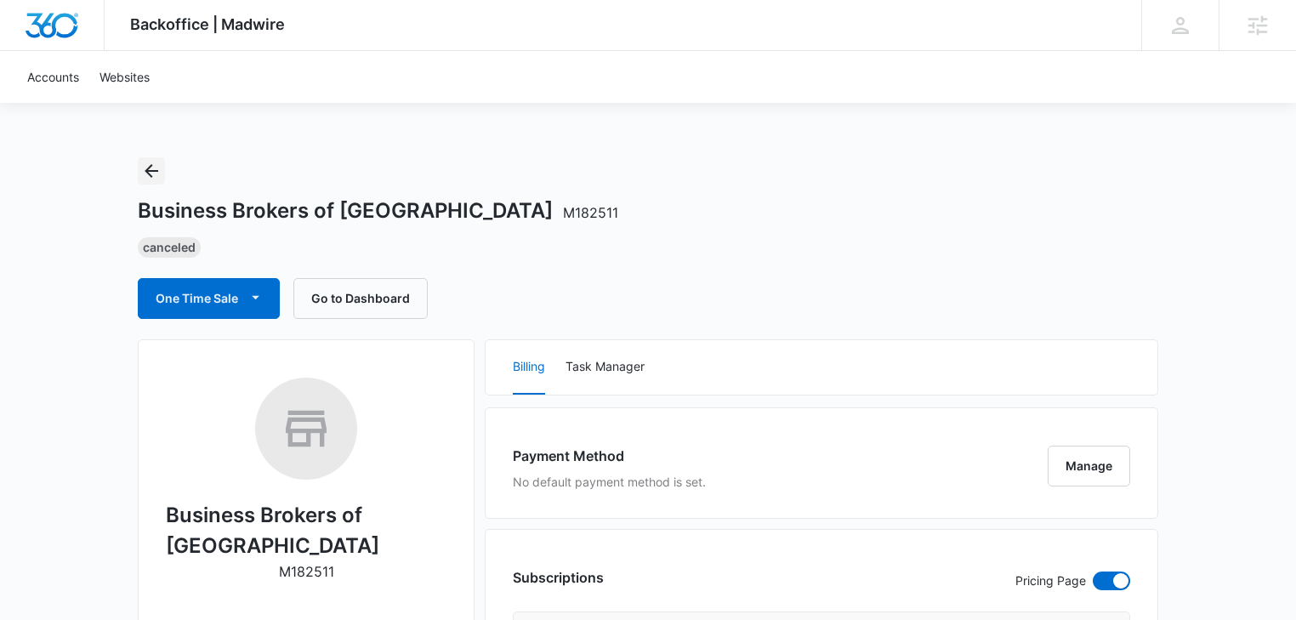
click at [158, 160] on button "Back" at bounding box center [151, 170] width 27 height 27
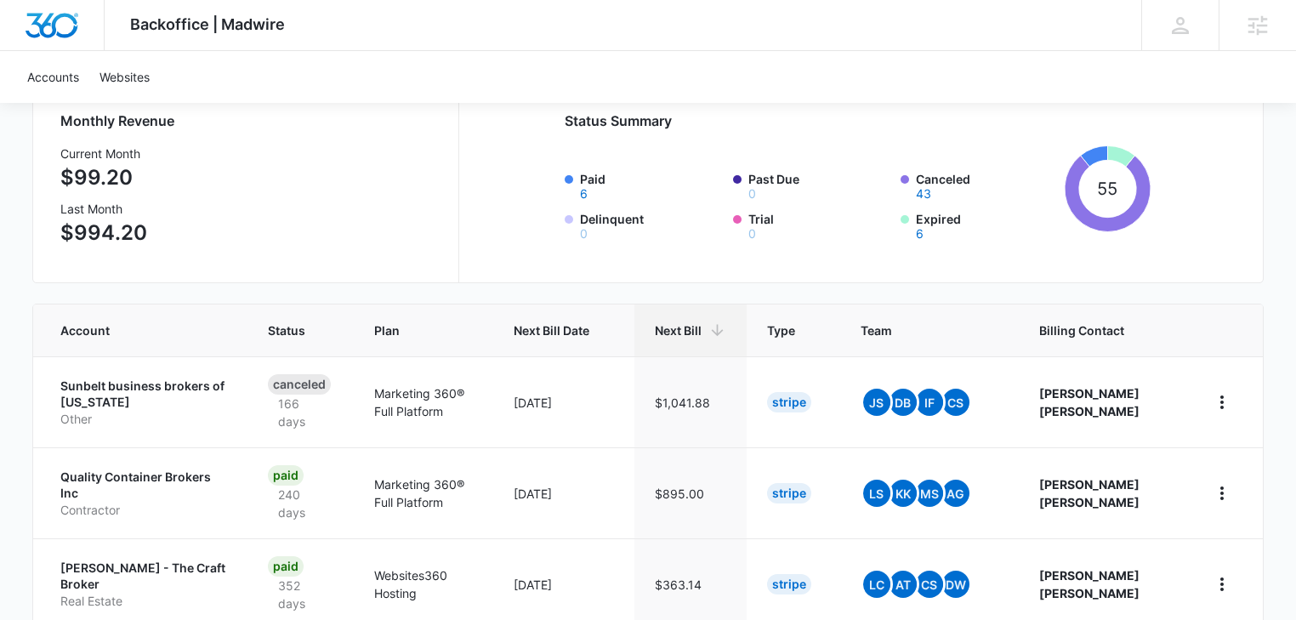
scroll to position [90, 0]
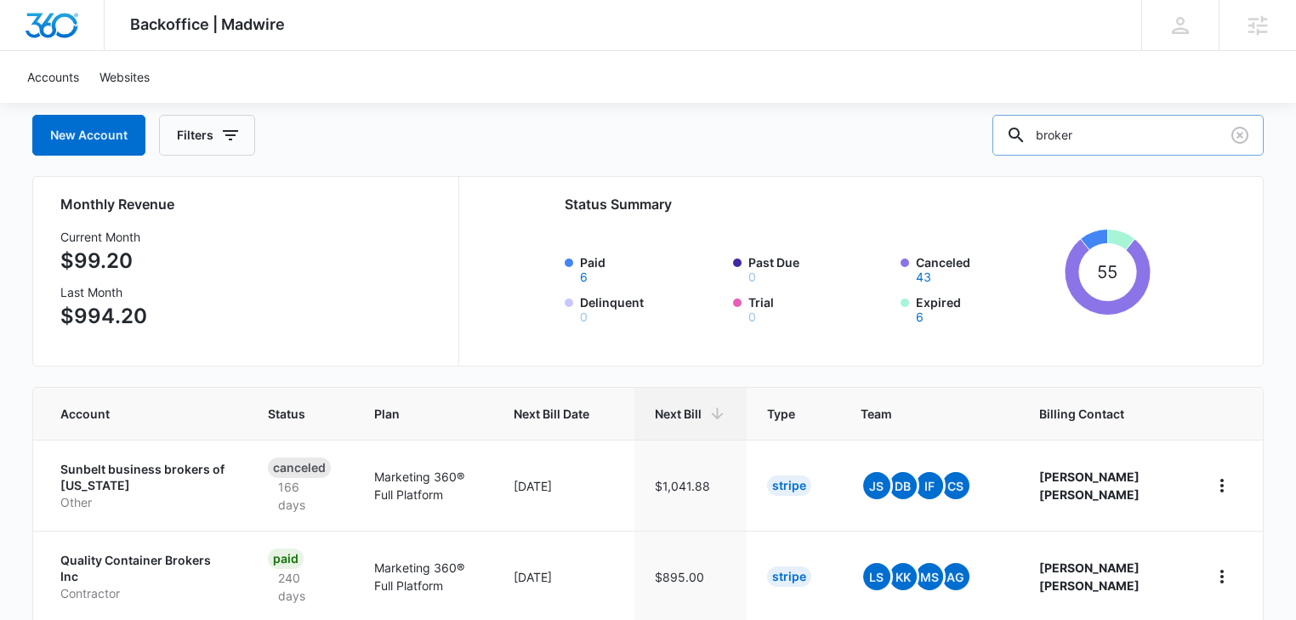
drag, startPoint x: 1137, startPoint y: 138, endPoint x: 1028, endPoint y: 138, distance: 108.9
click at [1028, 138] on div "broker" at bounding box center [1128, 135] width 271 height 41
type input "business"
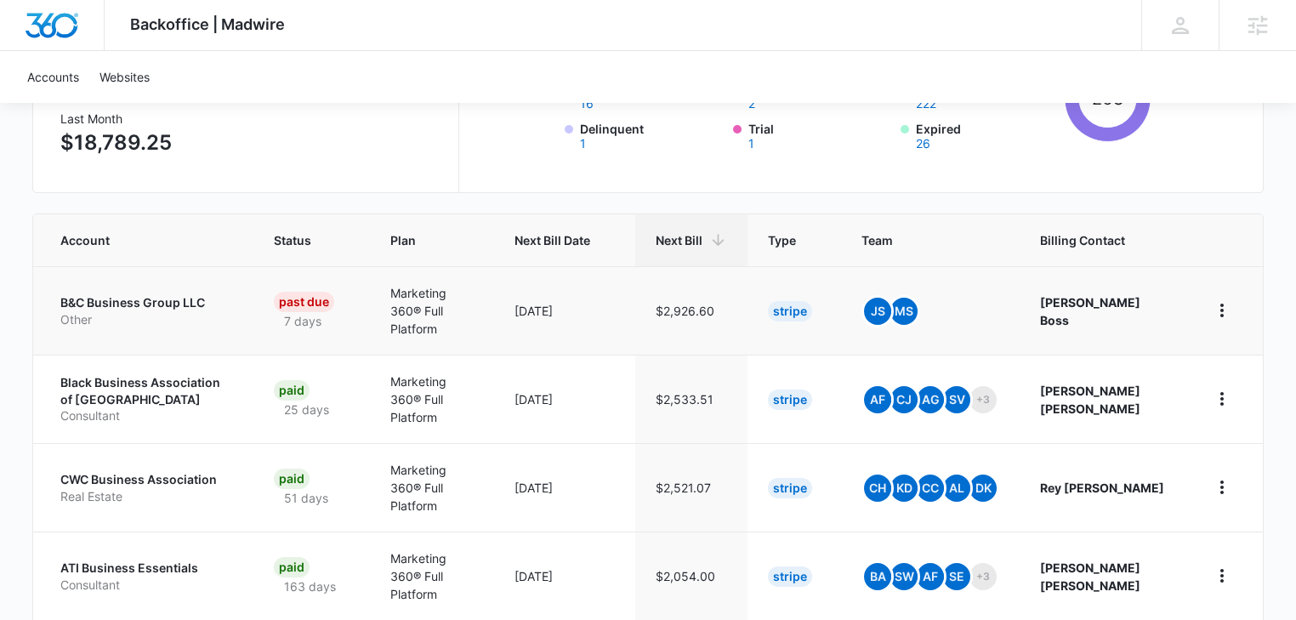
scroll to position [272, 0]
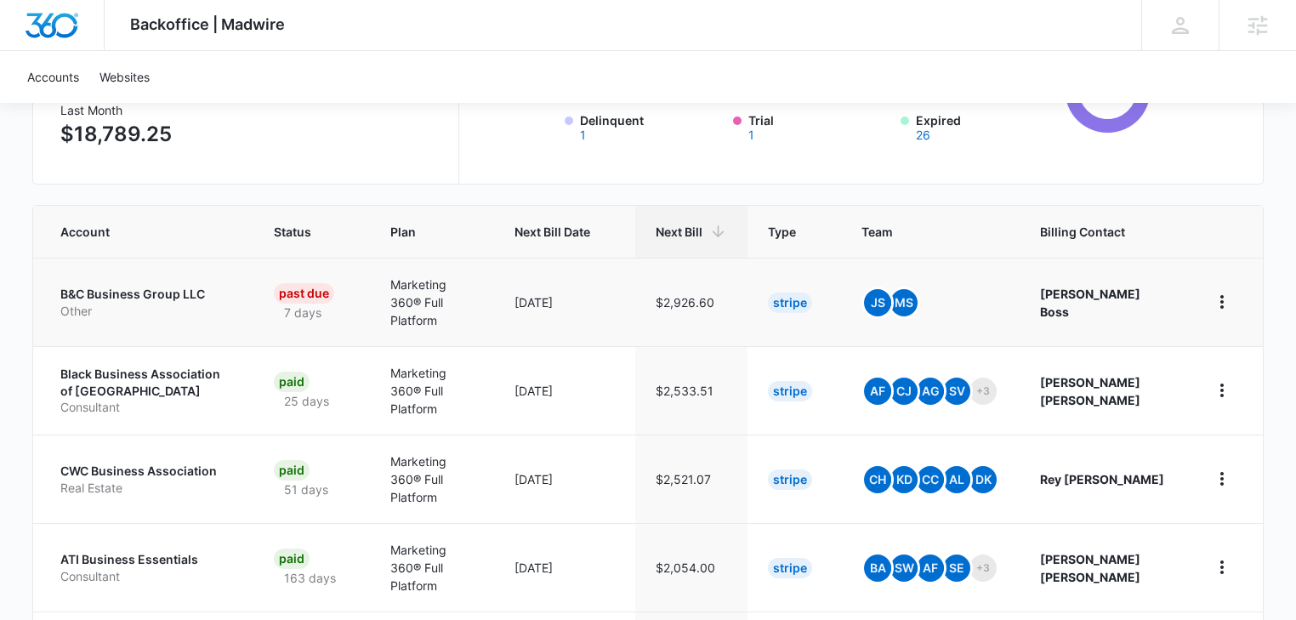
click at [107, 291] on p "B&C Business Group LLC" at bounding box center [146, 294] width 172 height 17
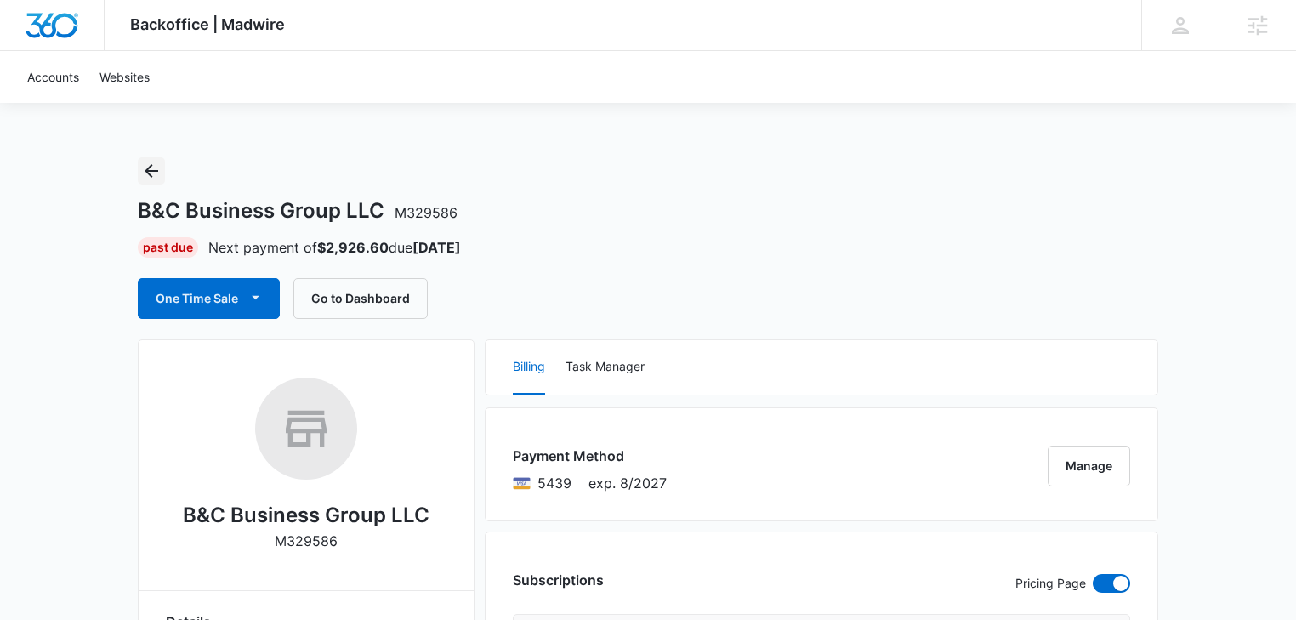
click at [145, 182] on button "Back" at bounding box center [151, 170] width 27 height 27
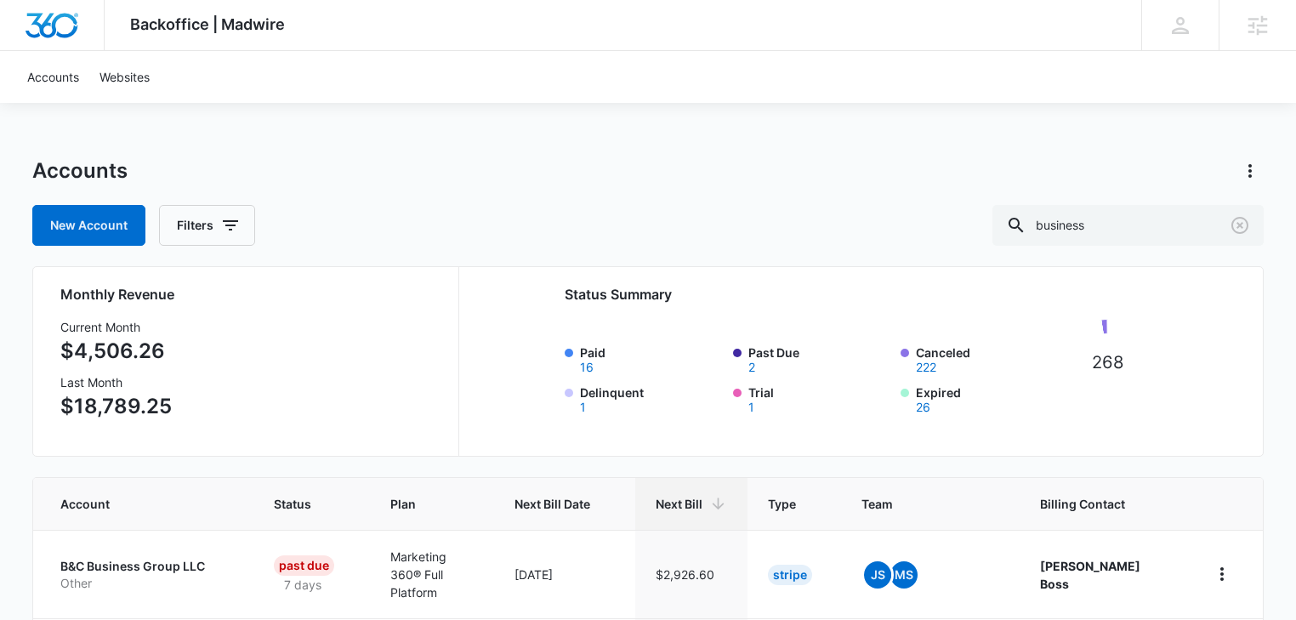
scroll to position [363, 0]
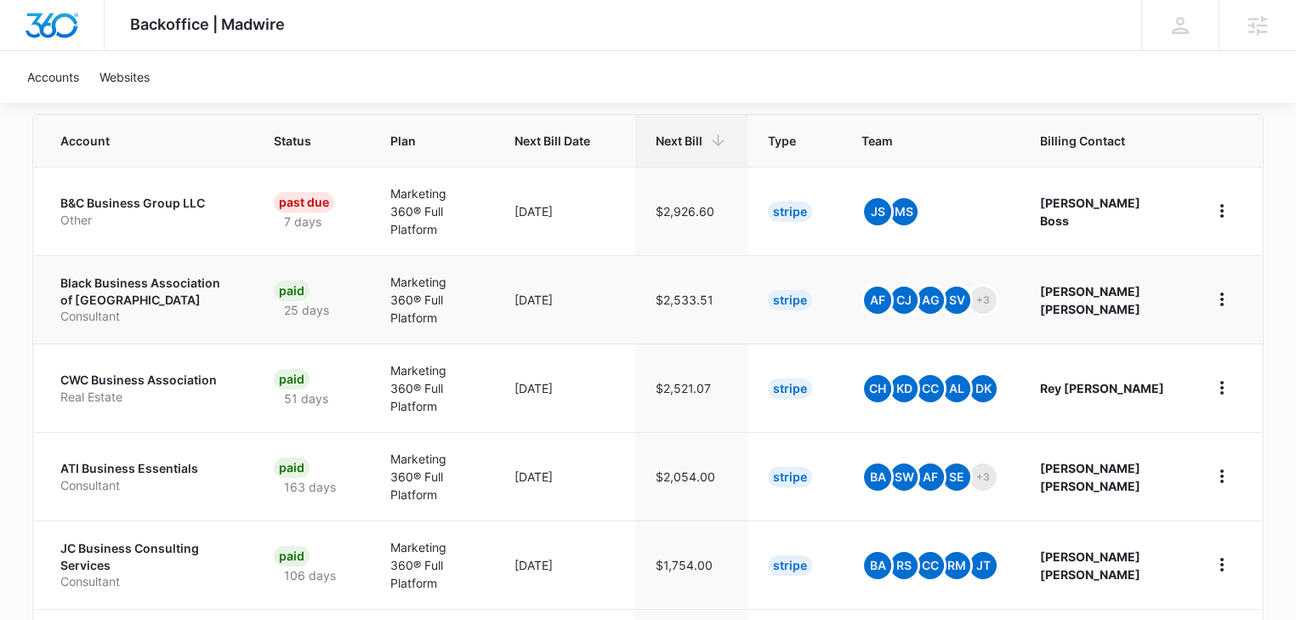
click at [124, 282] on p "Black Business Association of [GEOGRAPHIC_DATA]" at bounding box center [146, 291] width 172 height 33
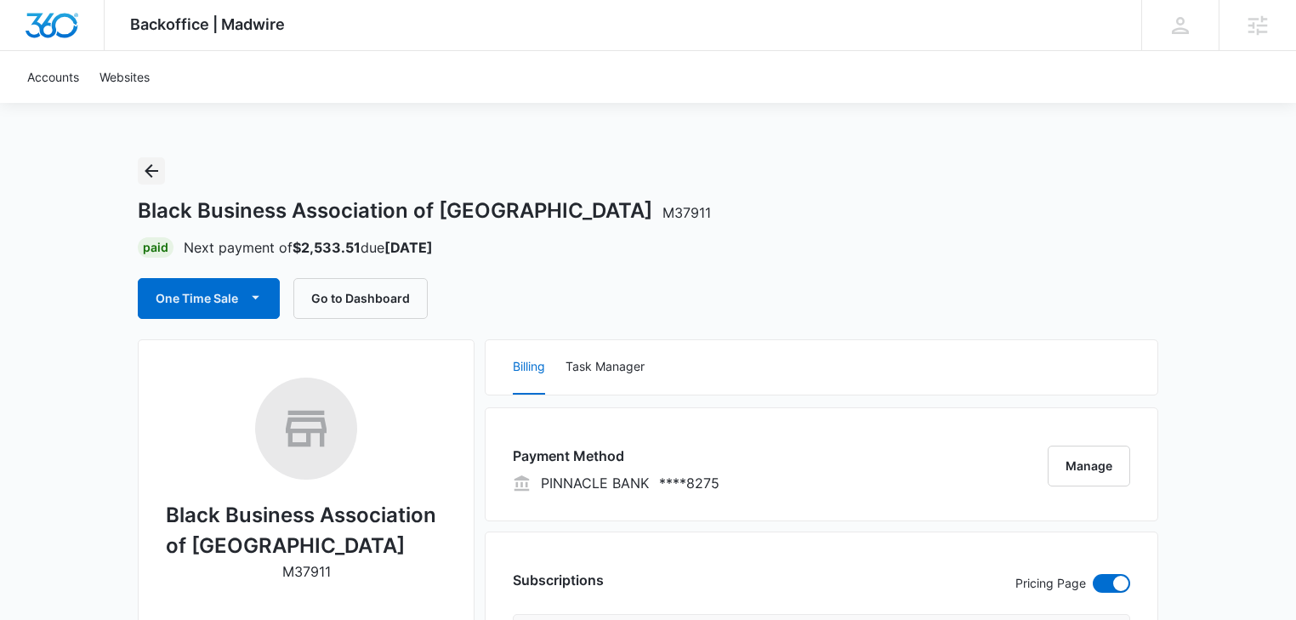
click at [156, 168] on icon "Back" at bounding box center [151, 171] width 20 height 20
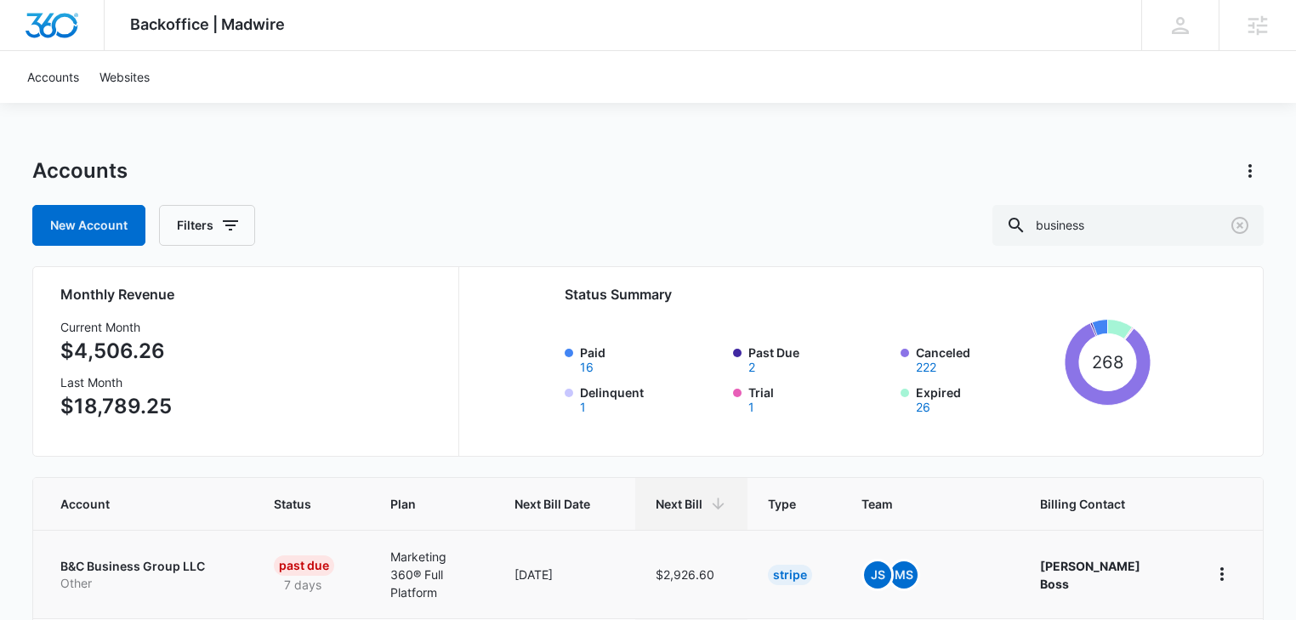
scroll to position [272, 0]
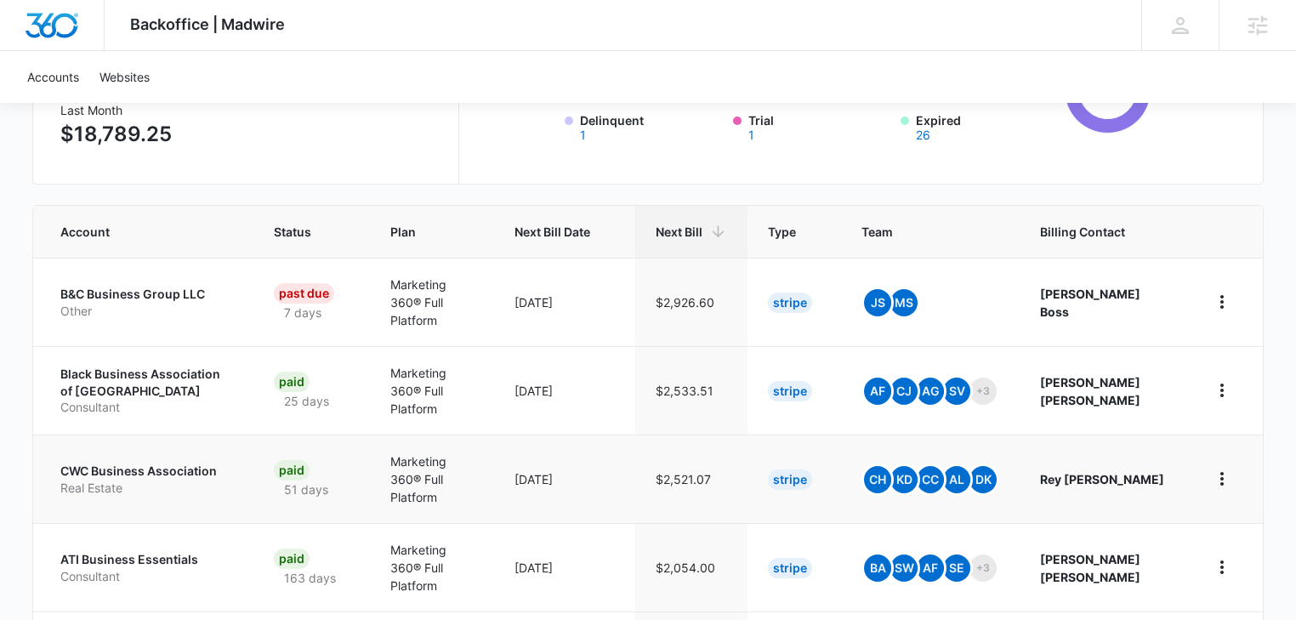
click at [143, 463] on p "CWC Business Association" at bounding box center [146, 471] width 172 height 17
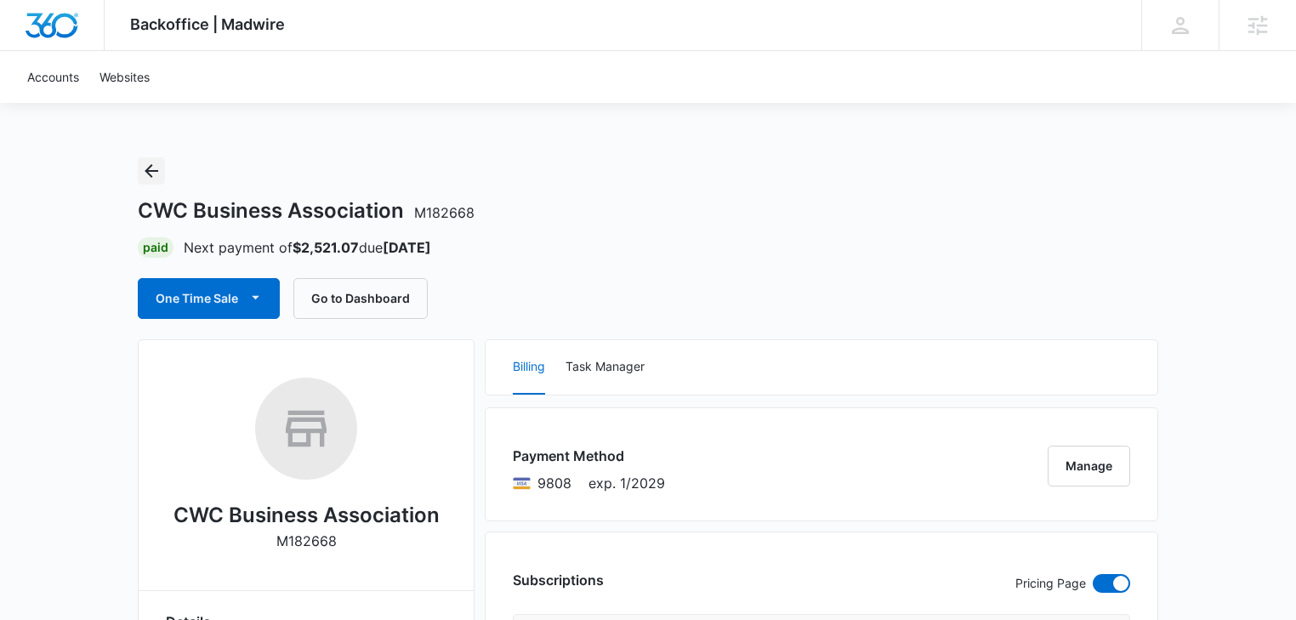
click at [150, 167] on icon "Back" at bounding box center [152, 171] width 14 height 14
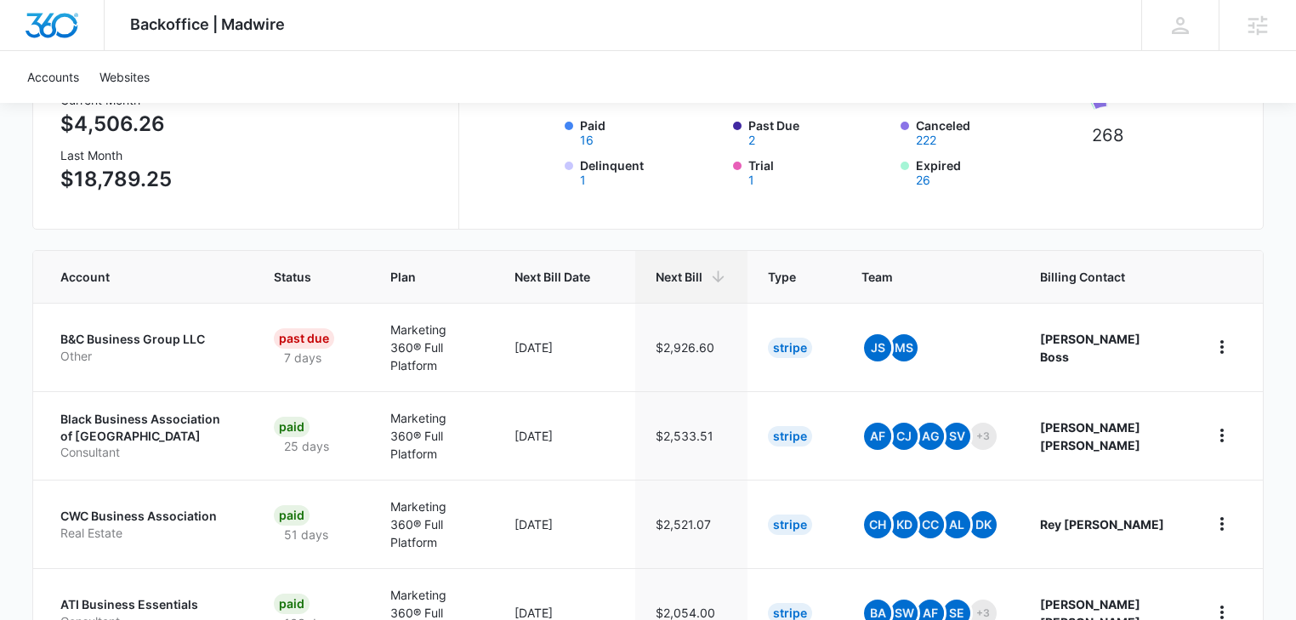
scroll to position [362, 0]
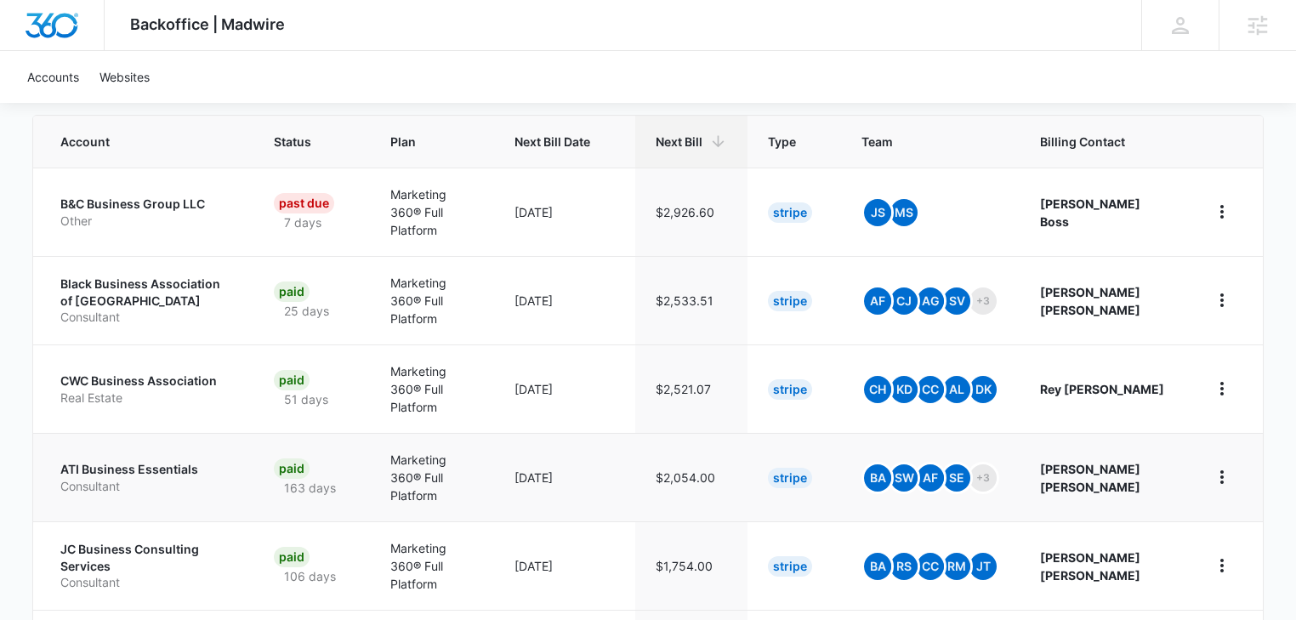
click at [126, 478] on p "Consultant" at bounding box center [146, 486] width 172 height 17
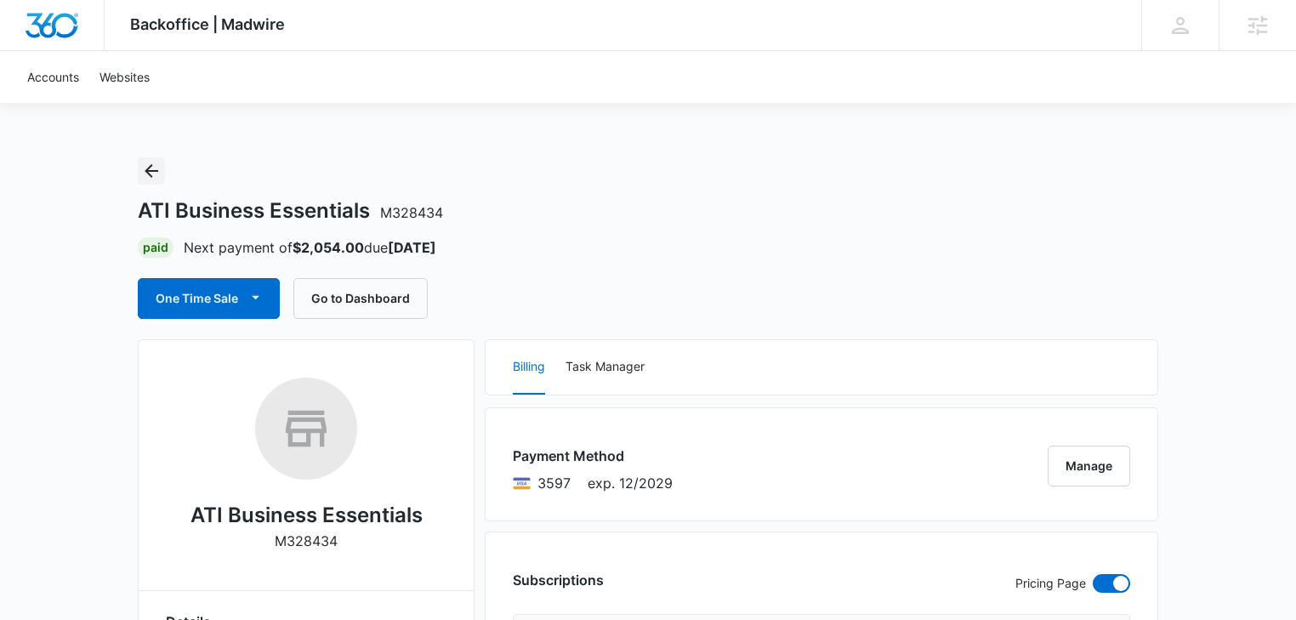
click at [154, 174] on icon "Back" at bounding box center [151, 171] width 20 height 20
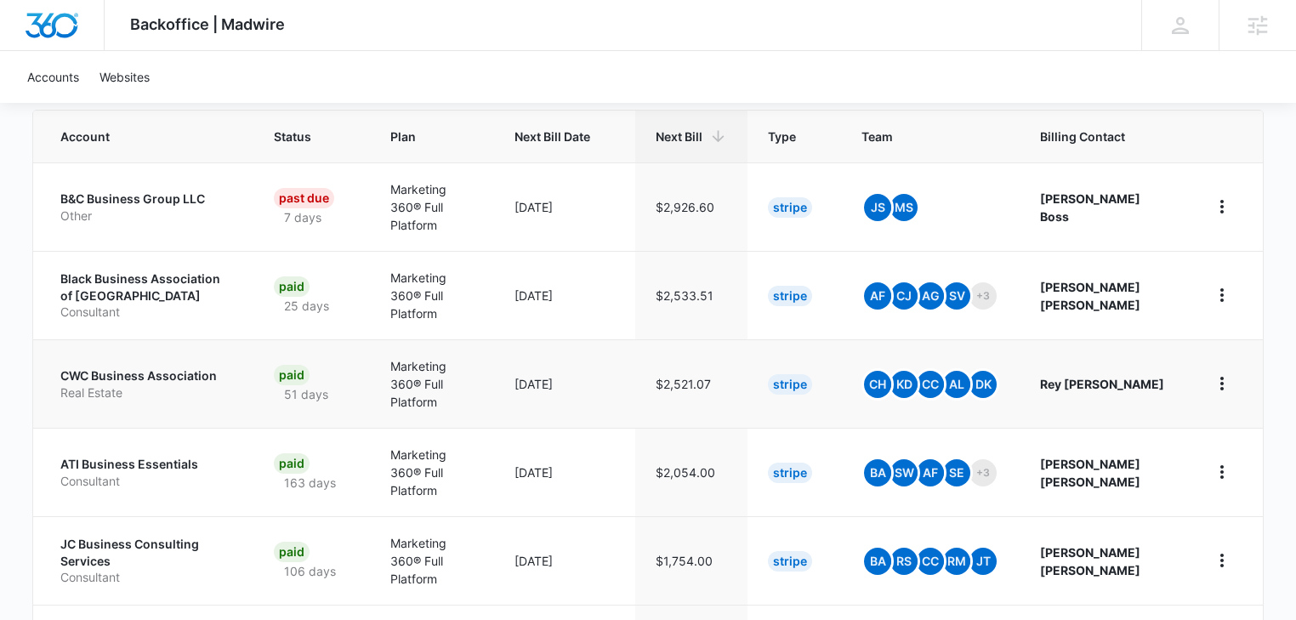
scroll to position [544, 0]
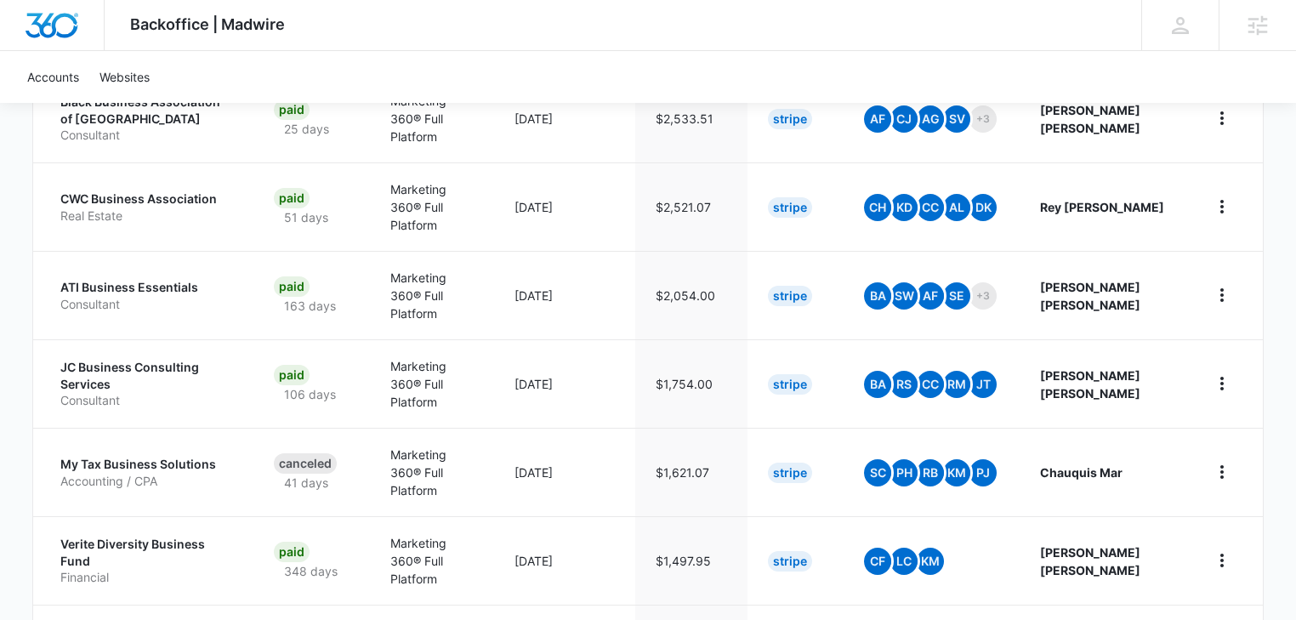
click at [102, 359] on p "JC Business Consulting Services" at bounding box center [146, 375] width 172 height 33
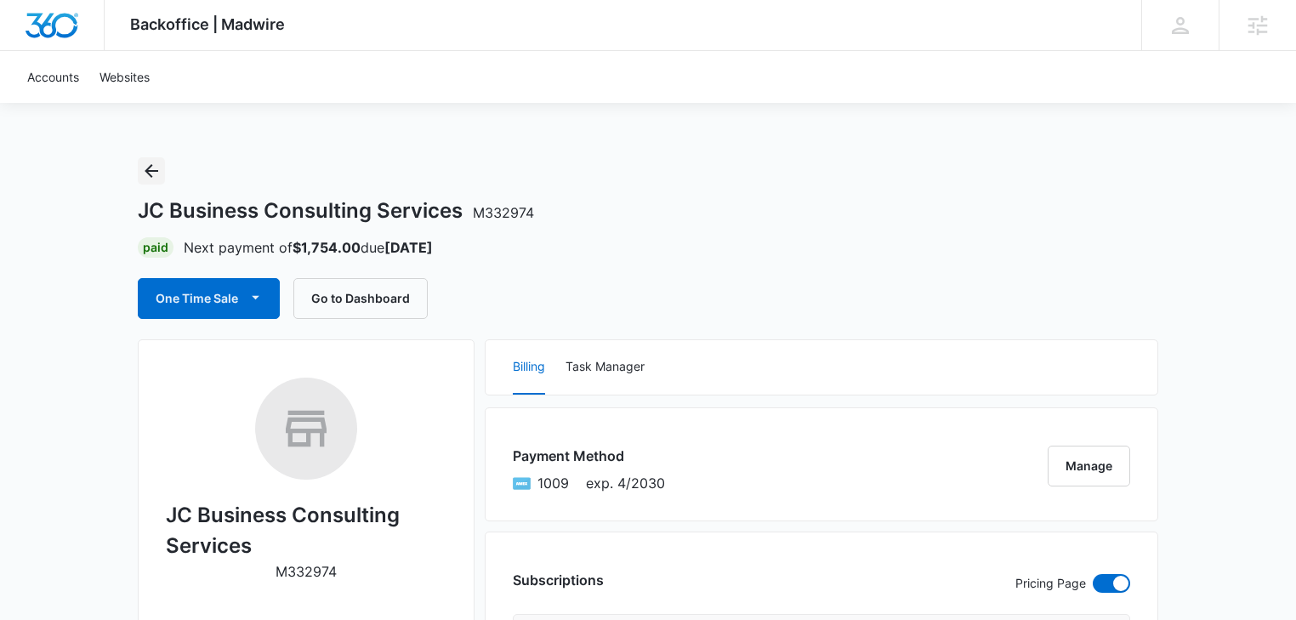
click at [151, 179] on icon "Back" at bounding box center [151, 171] width 20 height 20
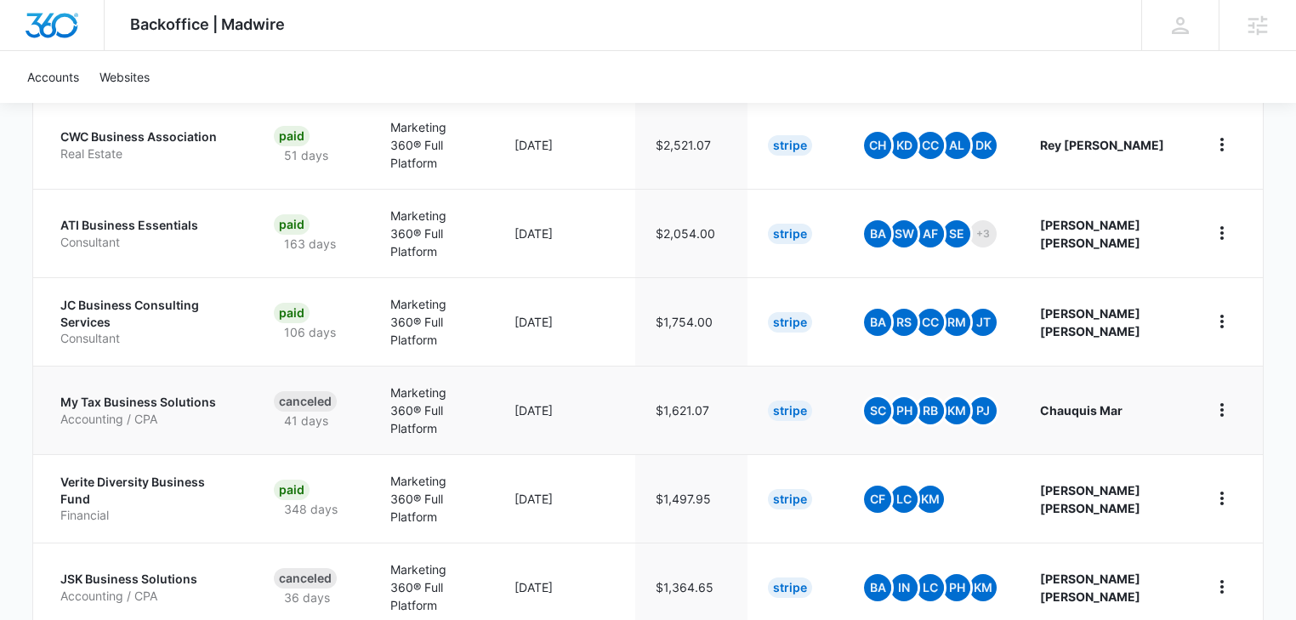
scroll to position [780, 0]
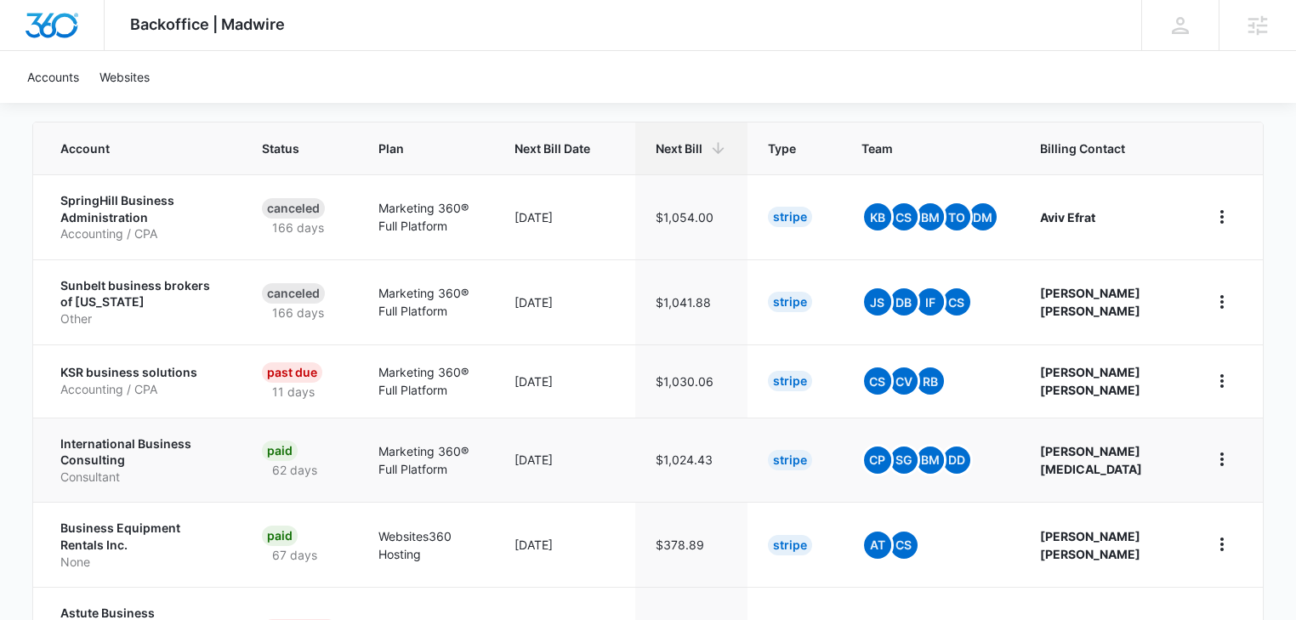
scroll to position [446, 0]
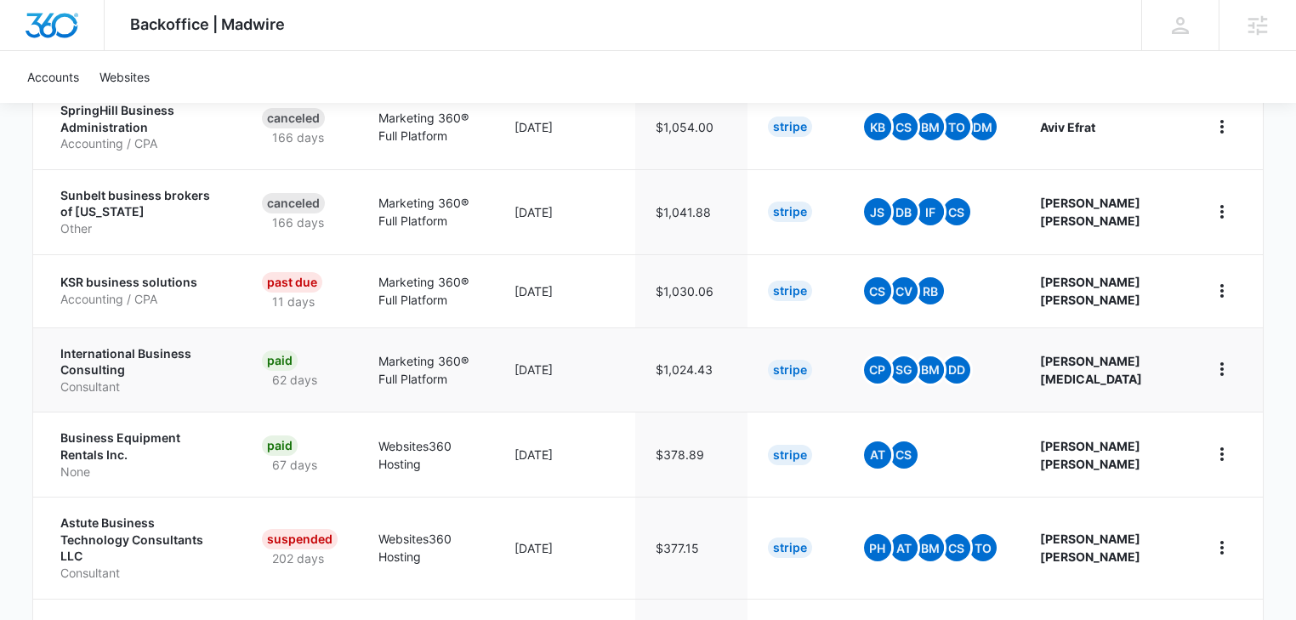
click at [116, 366] on p "International Business Consulting" at bounding box center [140, 361] width 161 height 33
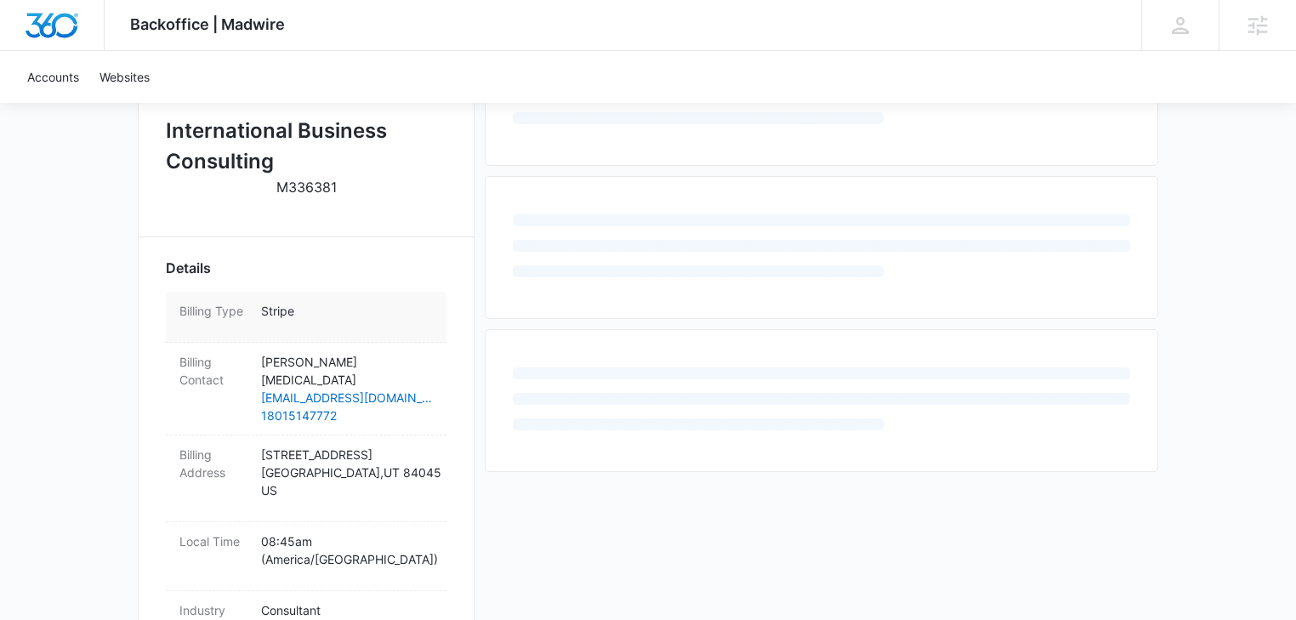
scroll to position [453, 0]
